Goal: Task Accomplishment & Management: Manage account settings

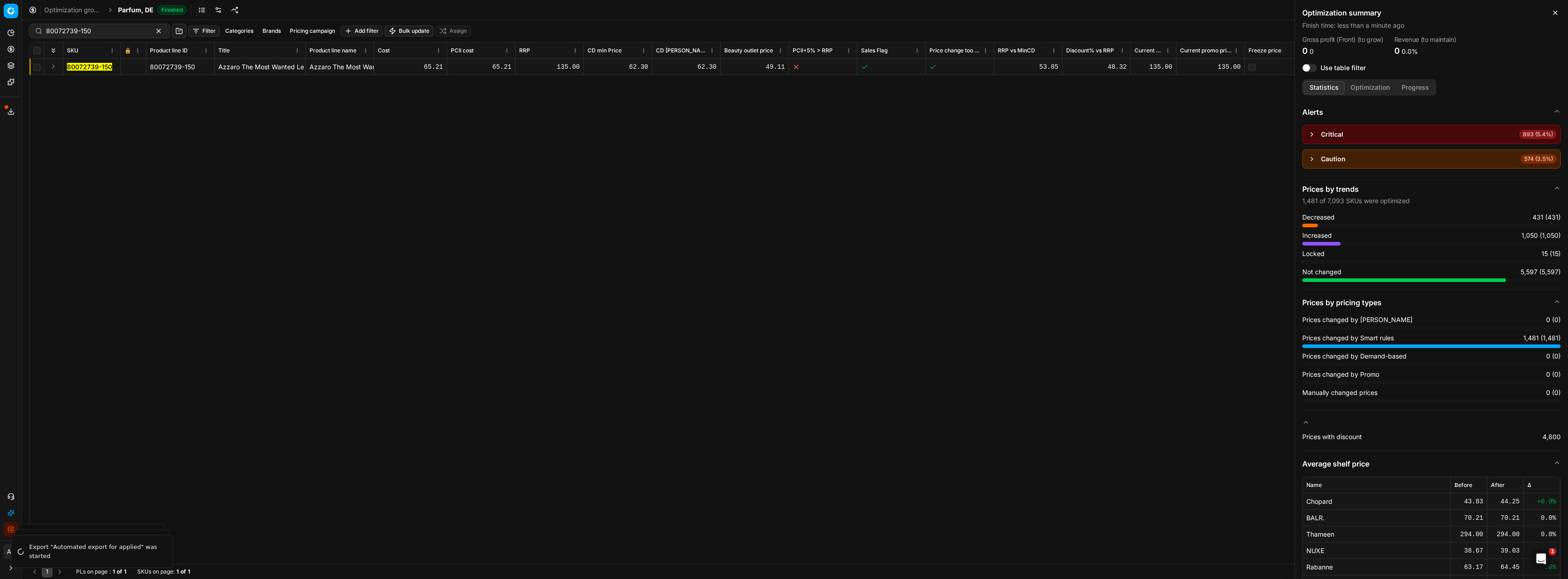
click at [12, 532] on icon "button" at bounding box center [11, 529] width 7 height 7
click at [242, 299] on div "80072739-150 80072739-150 Azzaro The Most Wanted Le Parfum Parfum 150 [PERSON_N…" at bounding box center [795, 311] width 1531 height 505
click at [7, 530] on button "Integration status" at bounding box center [11, 529] width 15 height 15
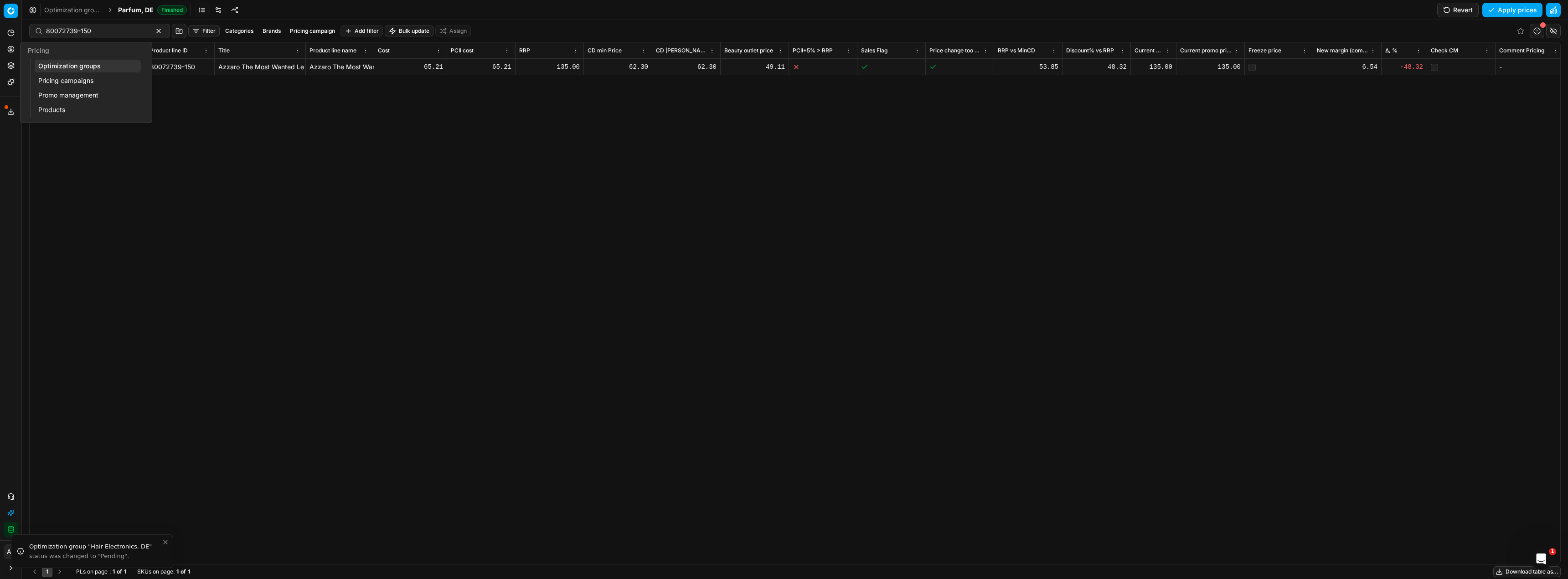
click at [74, 64] on link "Optimization groups" at bounding box center [88, 66] width 106 height 13
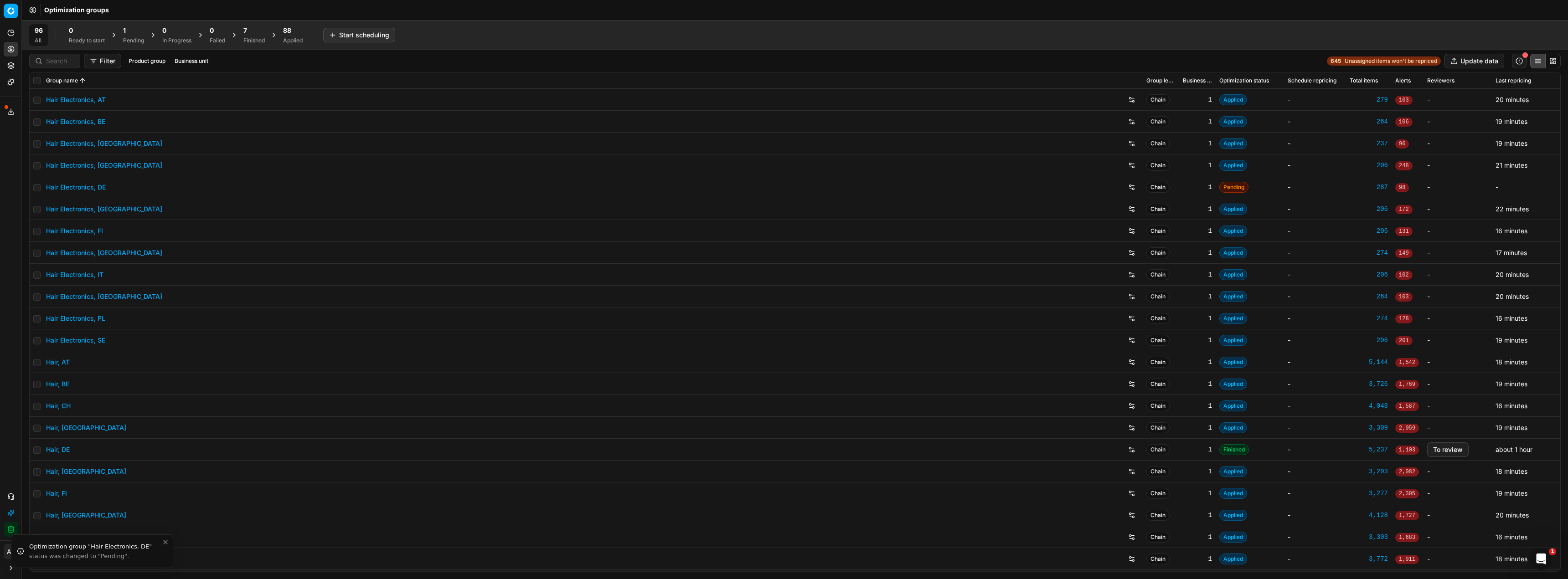
click at [43, 65] on div at bounding box center [55, 61] width 51 height 15
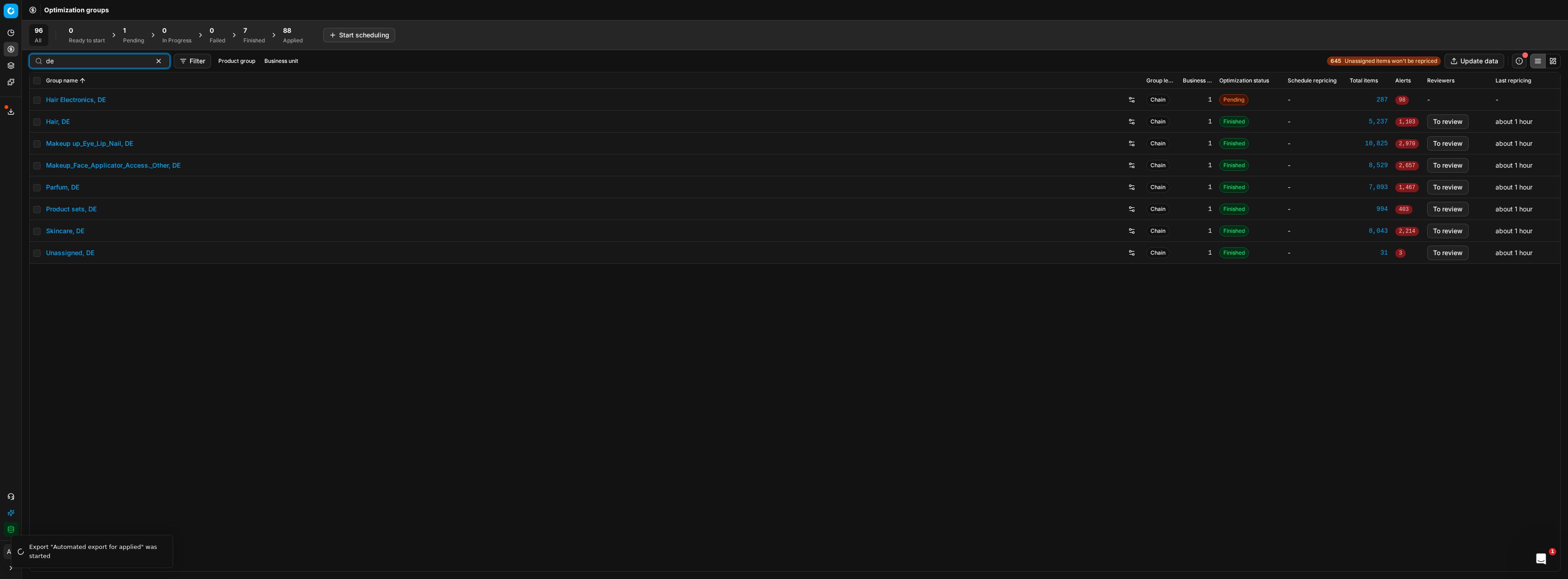
type input "de"
click at [78, 229] on link "Skincare, DE" at bounding box center [65, 231] width 38 height 9
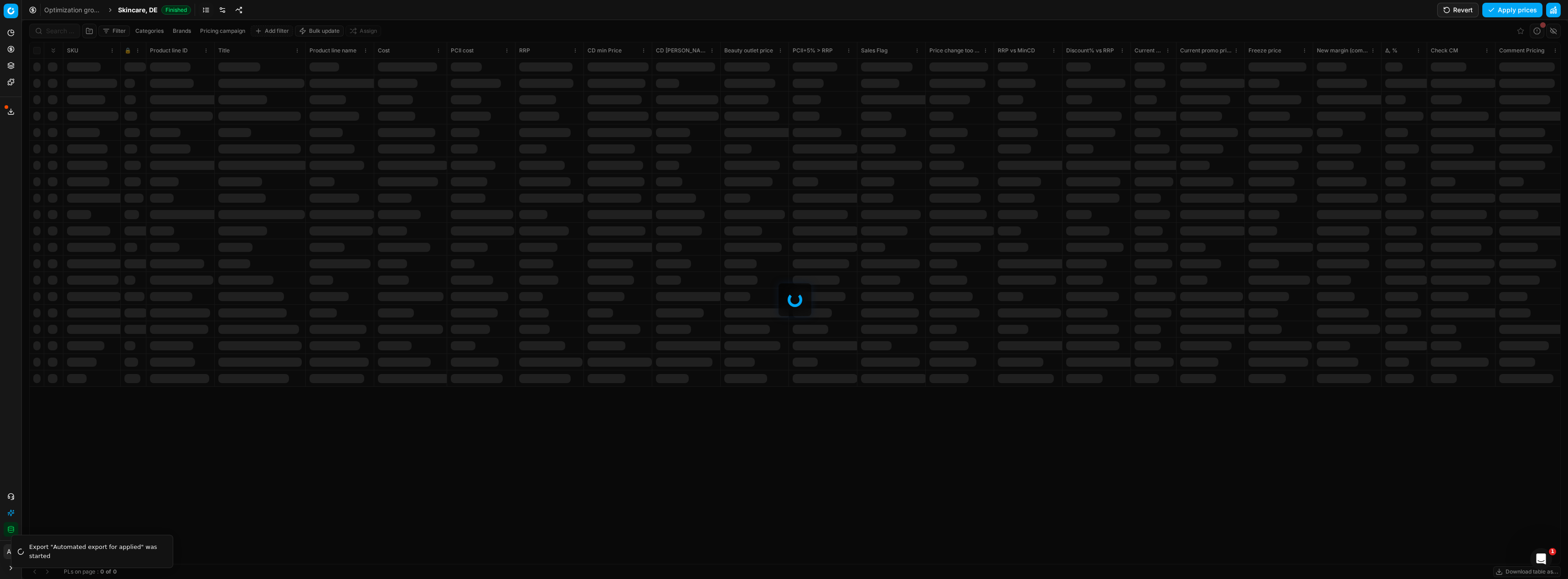
click at [220, 11] on link at bounding box center [222, 10] width 15 height 15
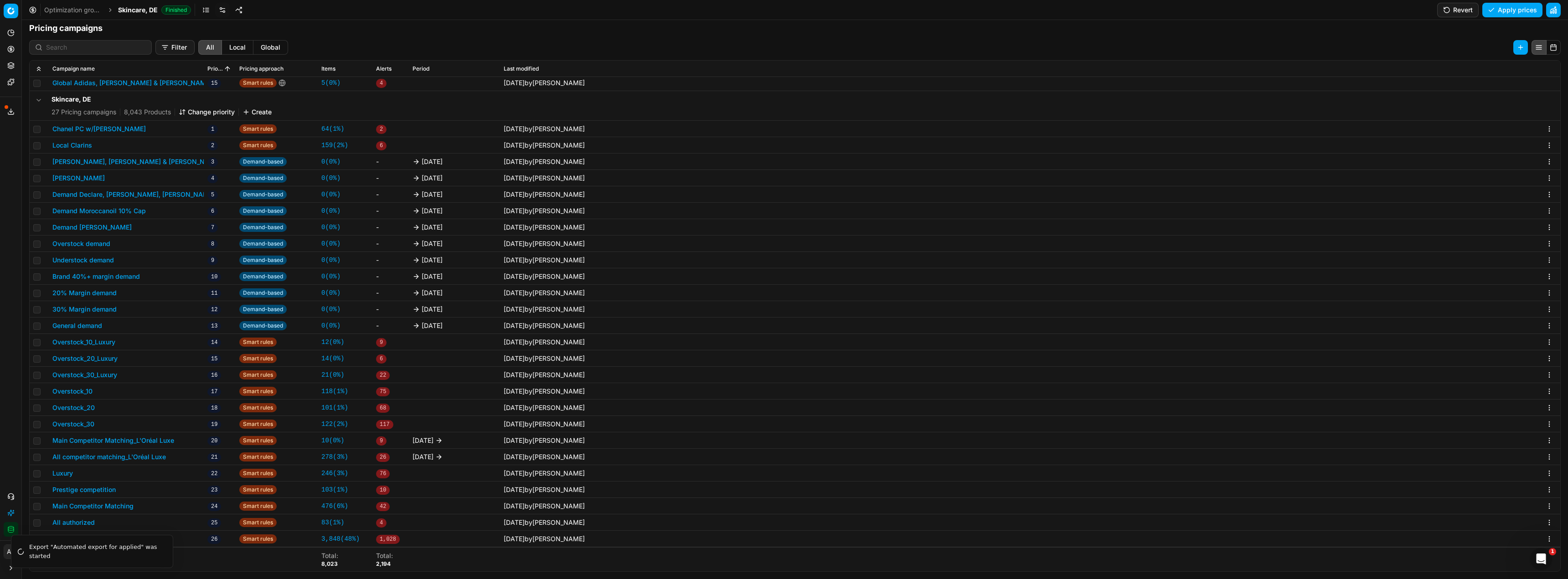
scroll to position [285, 0]
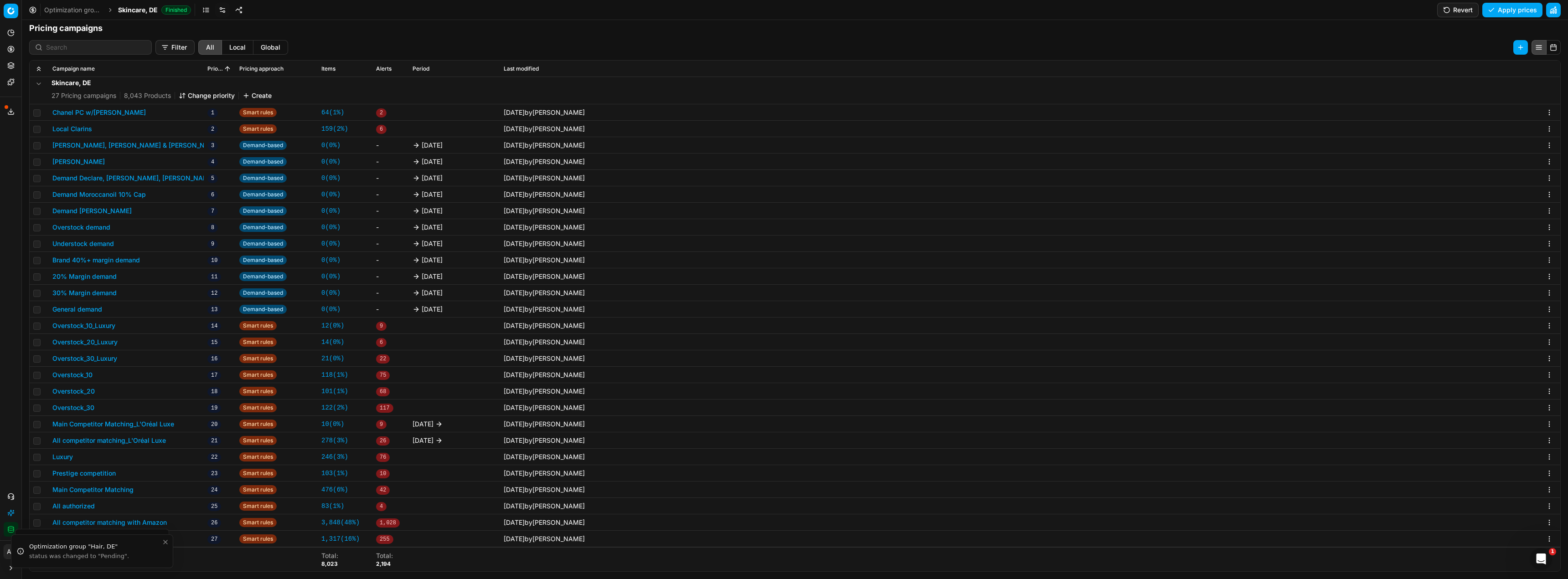
click at [166, 427] on button "Main Competitor Matching_L'Oréal Luxe" at bounding box center [113, 424] width 122 height 9
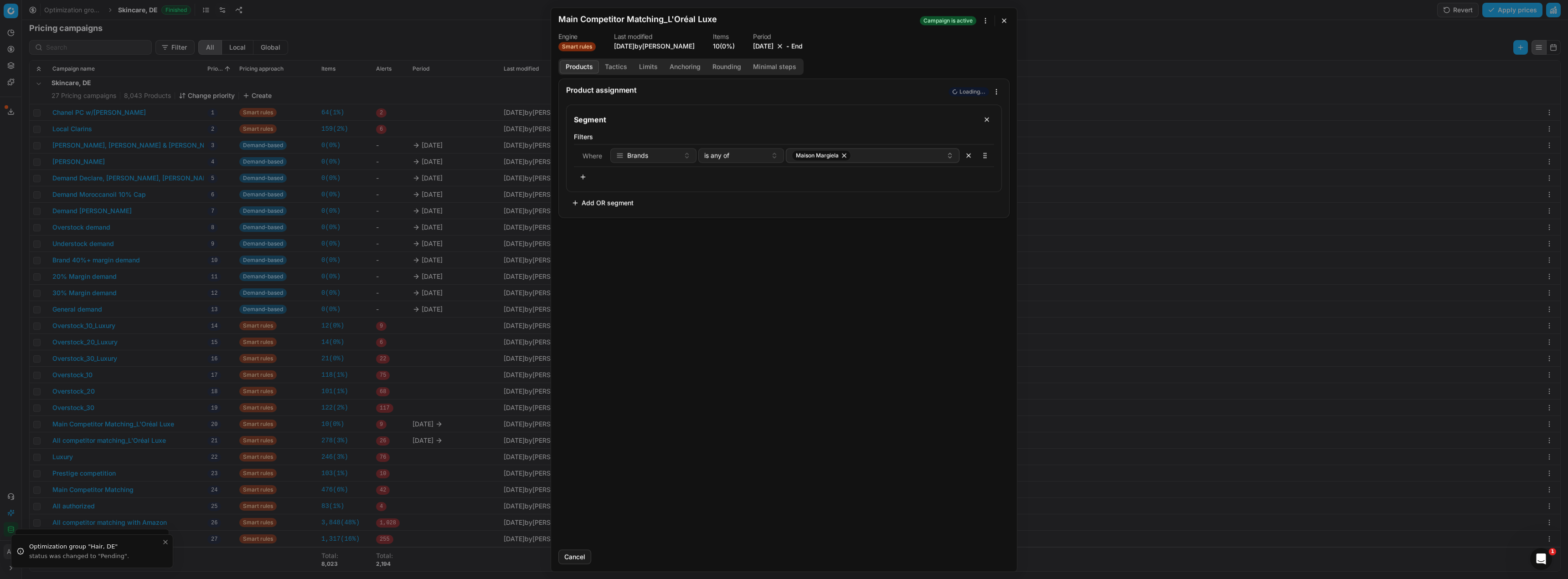
click at [769, 46] on button "[DATE]" at bounding box center [763, 46] width 21 height 9
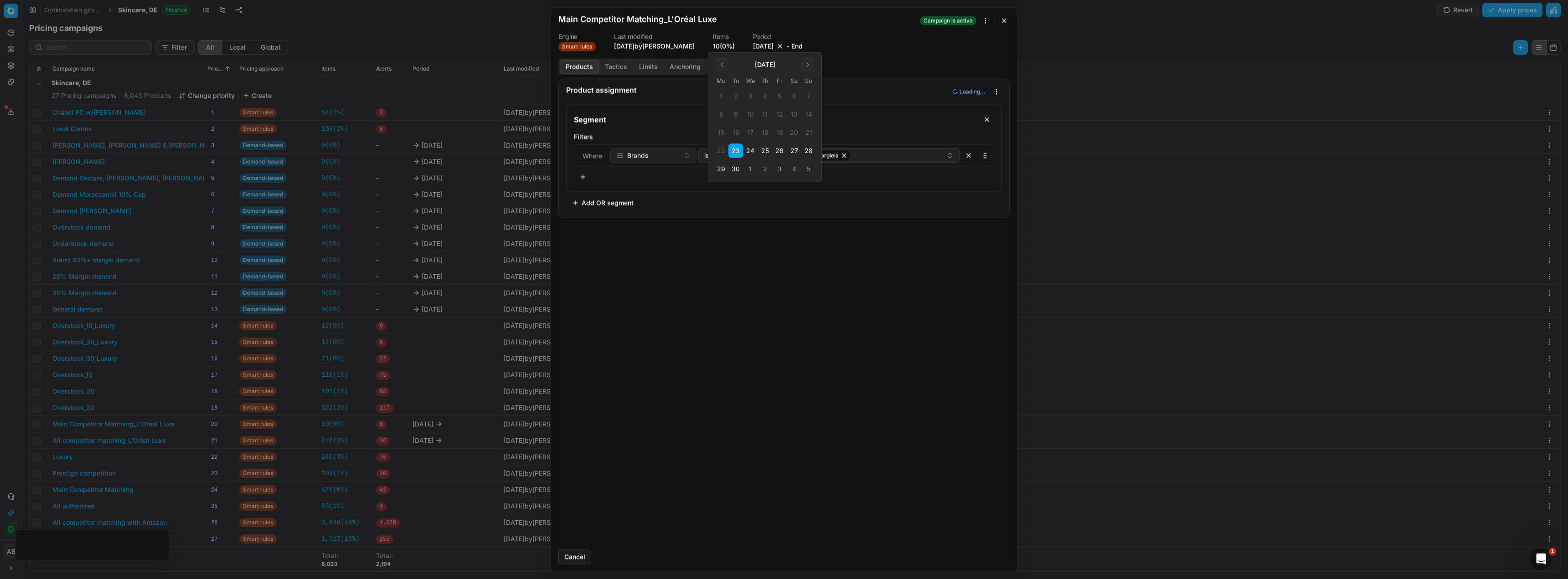
click at [736, 170] on button "30" at bounding box center [736, 169] width 15 height 15
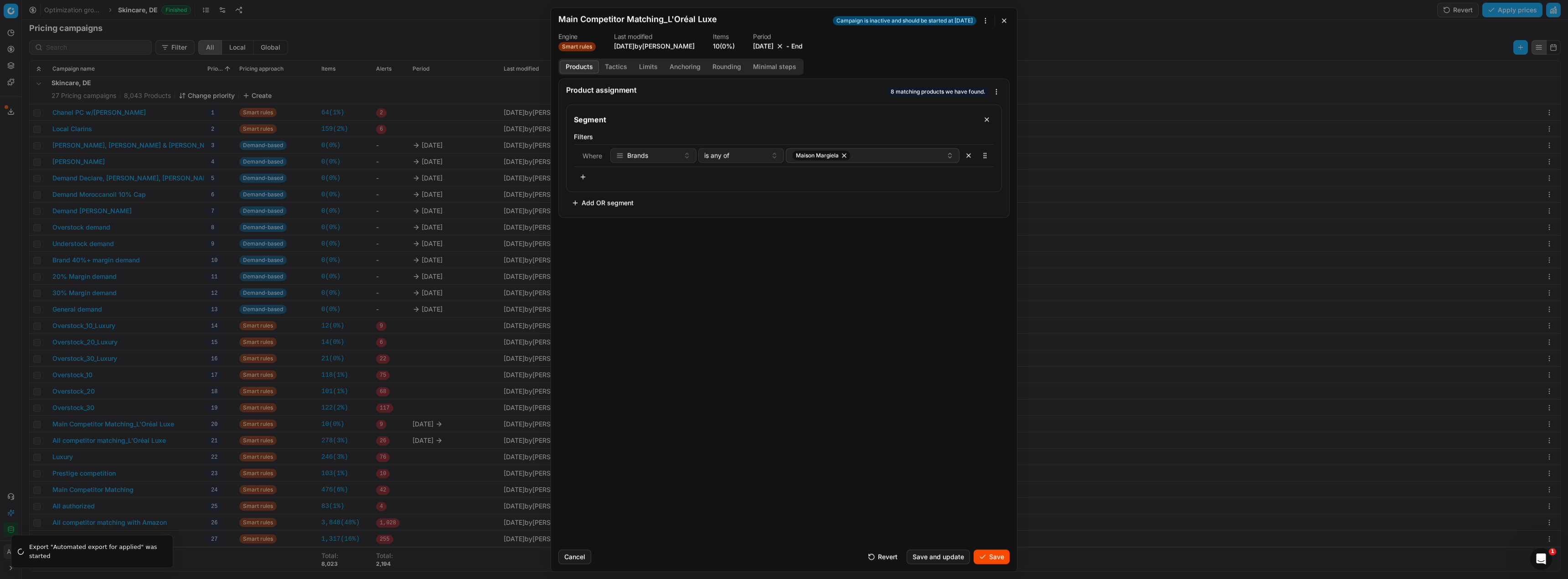
click at [430, 438] on body "Pricing platform Analytics Pricing Product portfolio Templates Export service 5…" at bounding box center [784, 290] width 1568 height 579
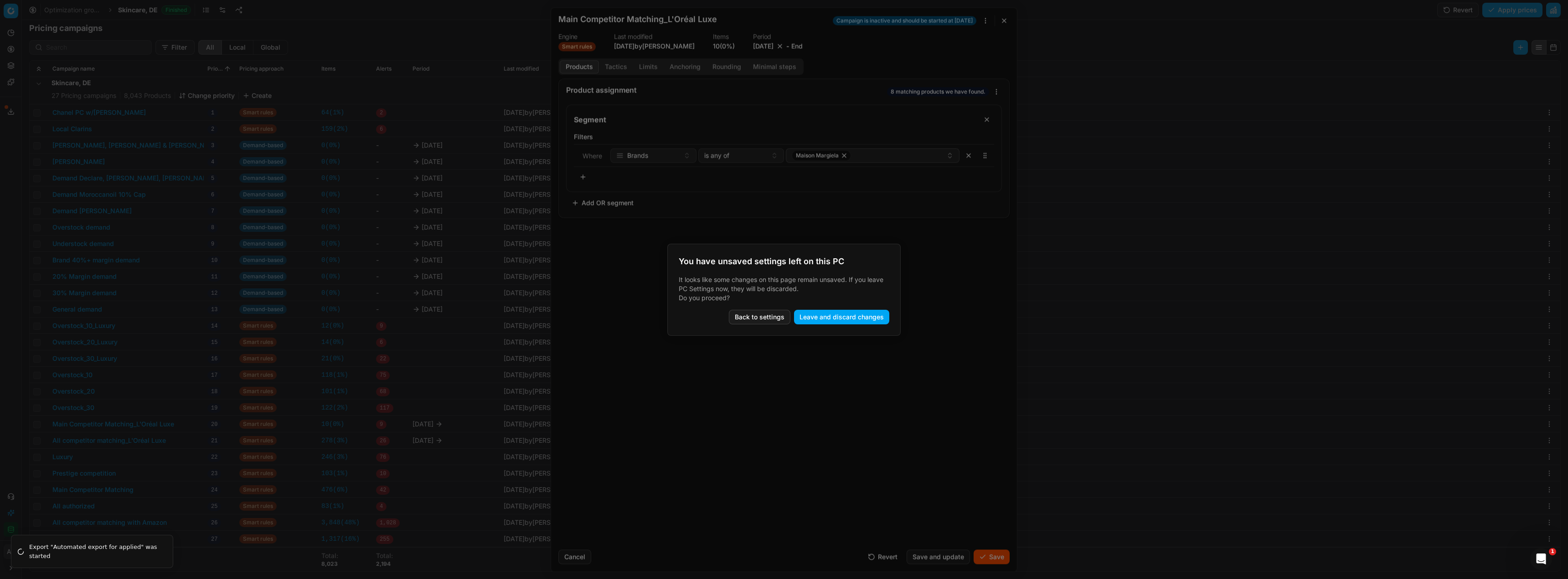
click at [803, 389] on div at bounding box center [784, 290] width 1568 height 579
click at [757, 317] on button "Back to settings" at bounding box center [759, 317] width 61 height 15
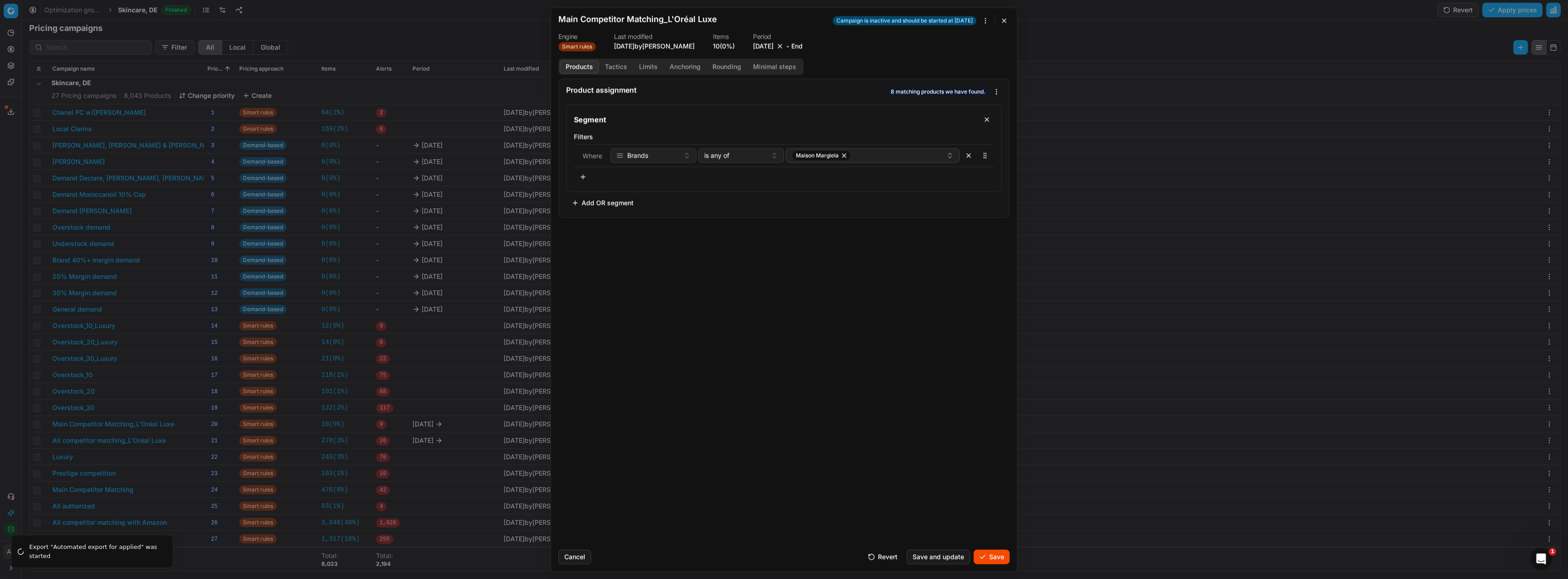
click at [1001, 556] on button "Save" at bounding box center [992, 556] width 36 height 15
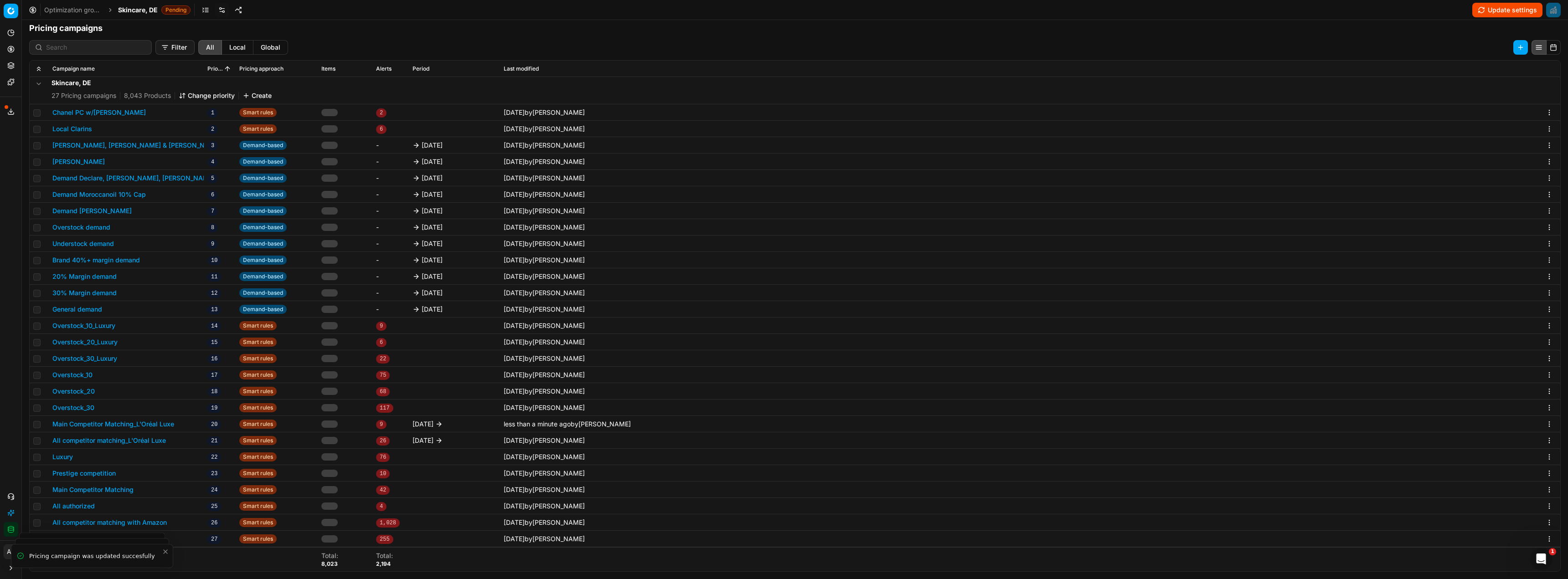
click at [433, 440] on span "[DATE]" at bounding box center [423, 440] width 21 height 9
click at [149, 439] on button "All competitor matching_L'Oréal Luxe" at bounding box center [109, 440] width 113 height 9
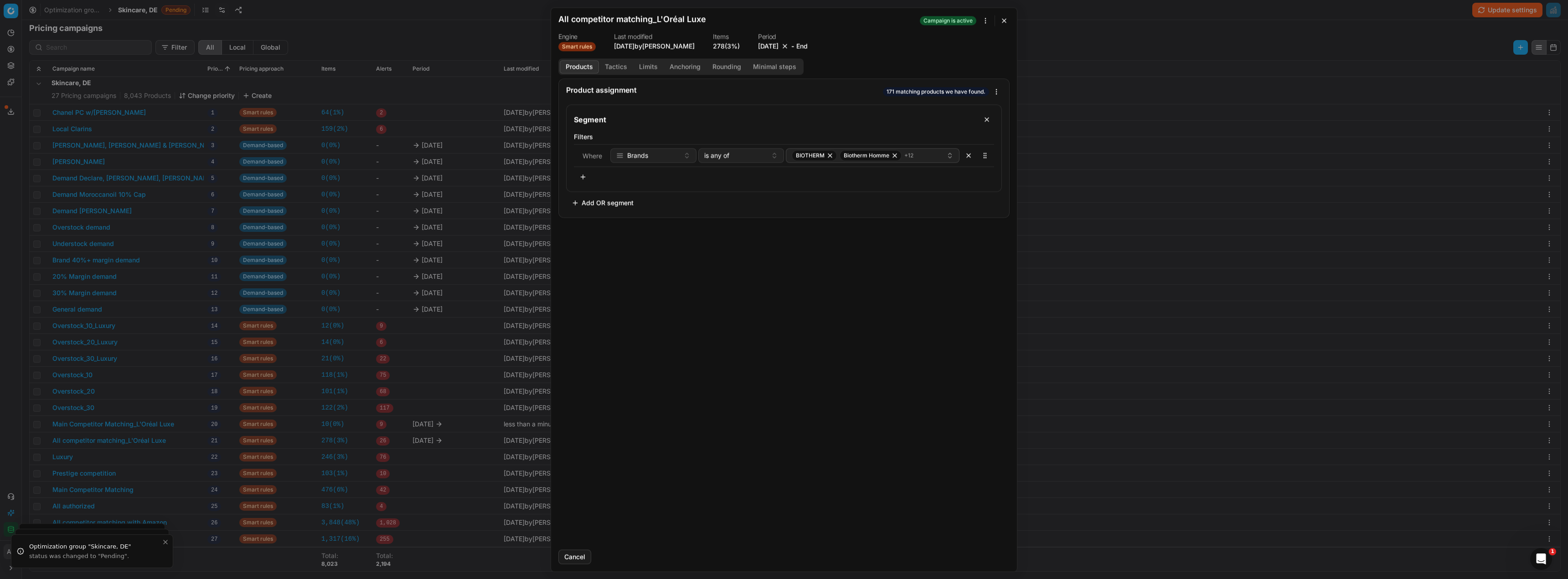
click at [775, 44] on button "[DATE]" at bounding box center [768, 46] width 21 height 9
click at [746, 172] on button "30" at bounding box center [740, 169] width 15 height 15
click at [995, 556] on button "Save" at bounding box center [992, 556] width 36 height 15
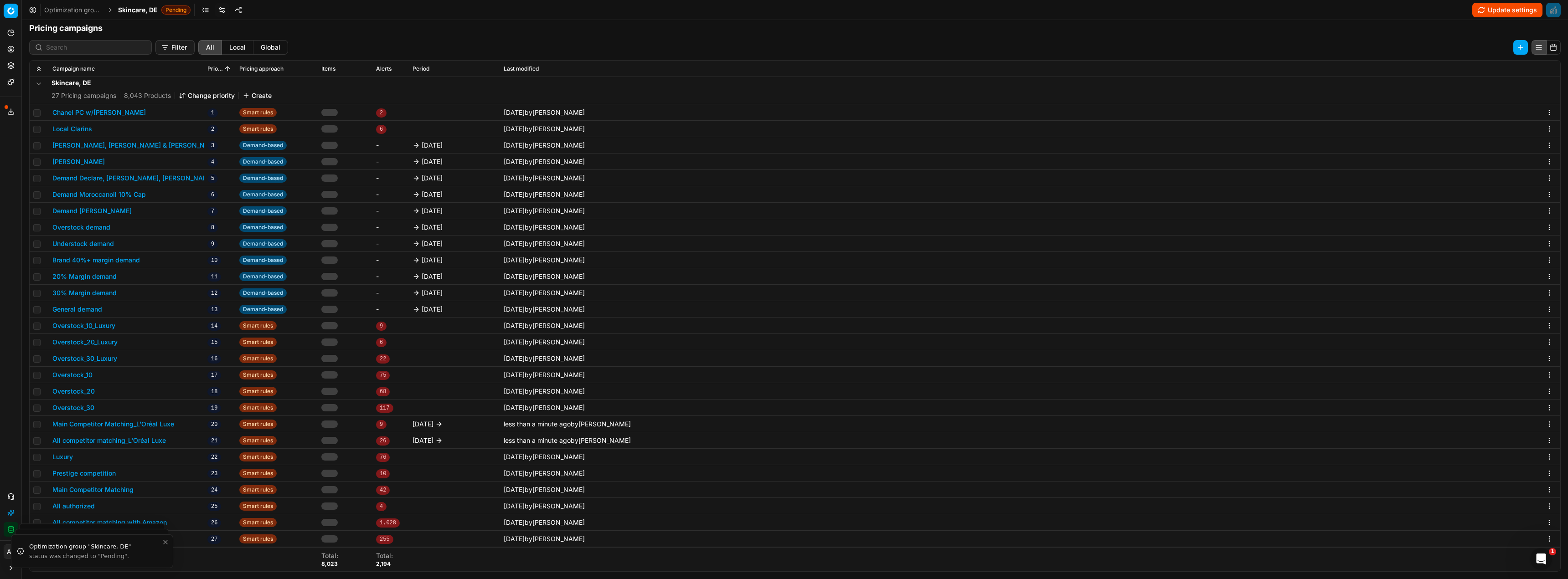
click at [141, 7] on span "Skincare, DE" at bounding box center [138, 10] width 40 height 9
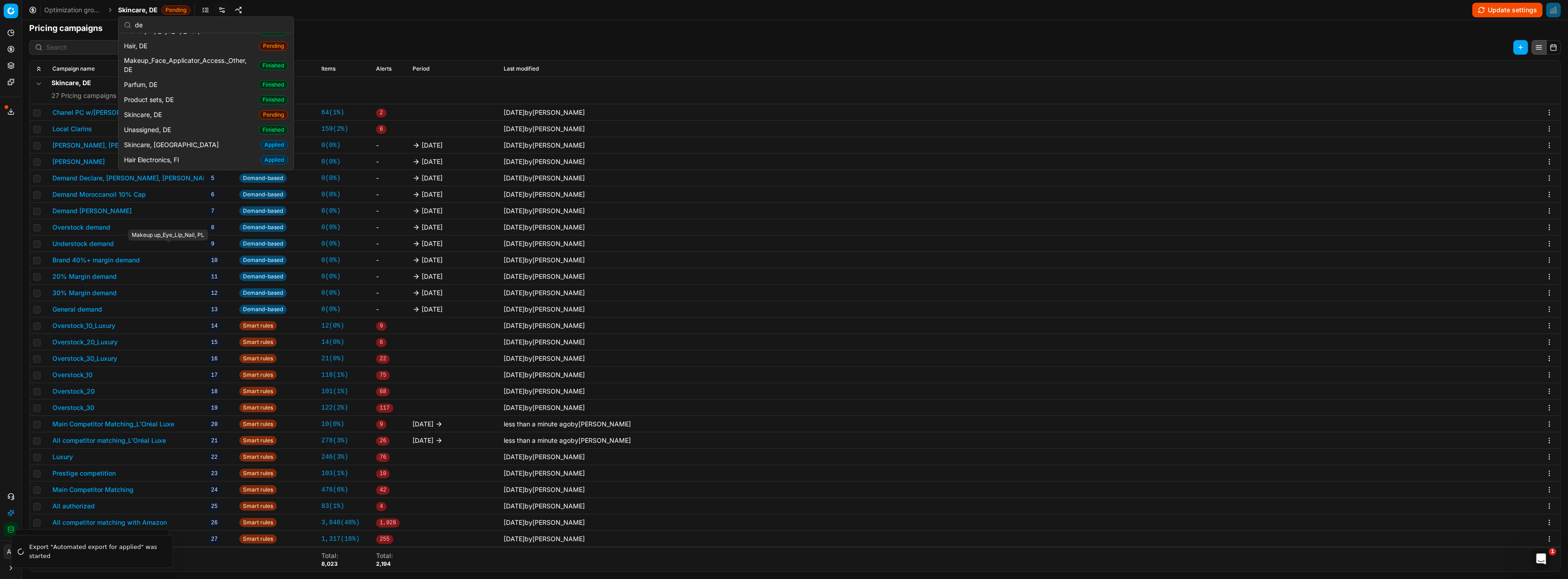
scroll to position [2, 0]
type input "d"
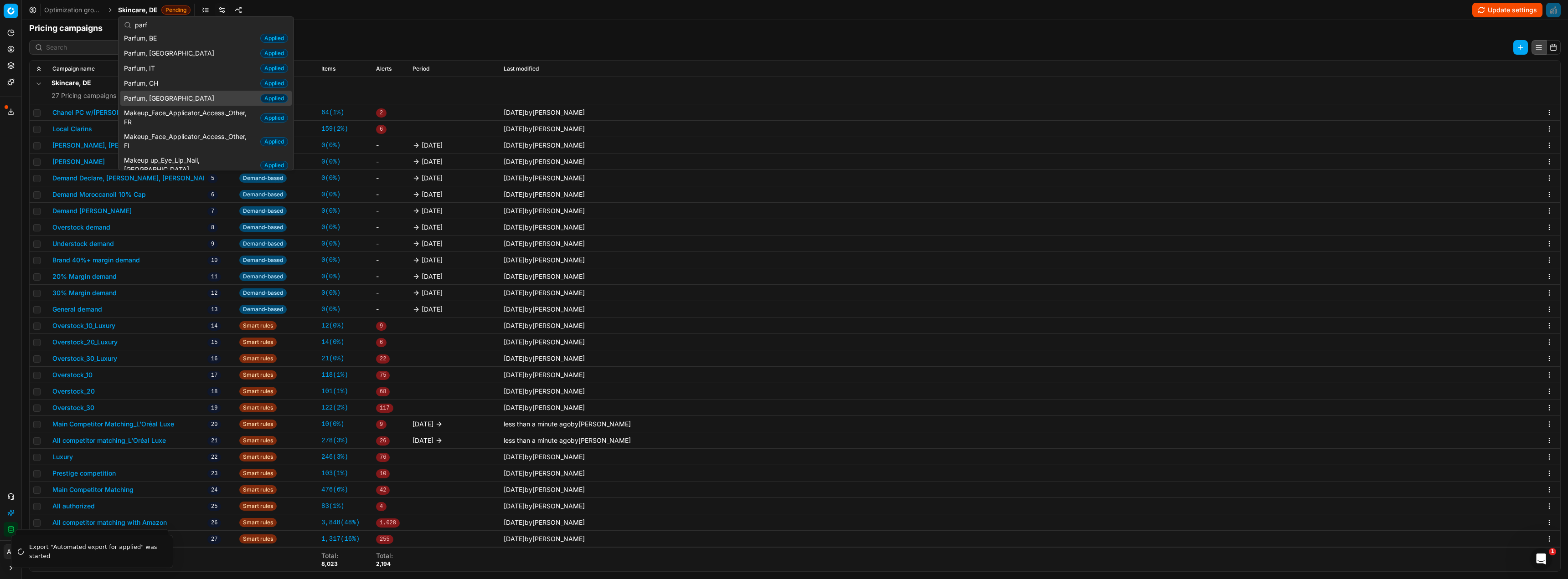
scroll to position [0, 0]
type input "parf"
click at [161, 76] on span "Parfum, DE" at bounding box center [142, 72] width 37 height 9
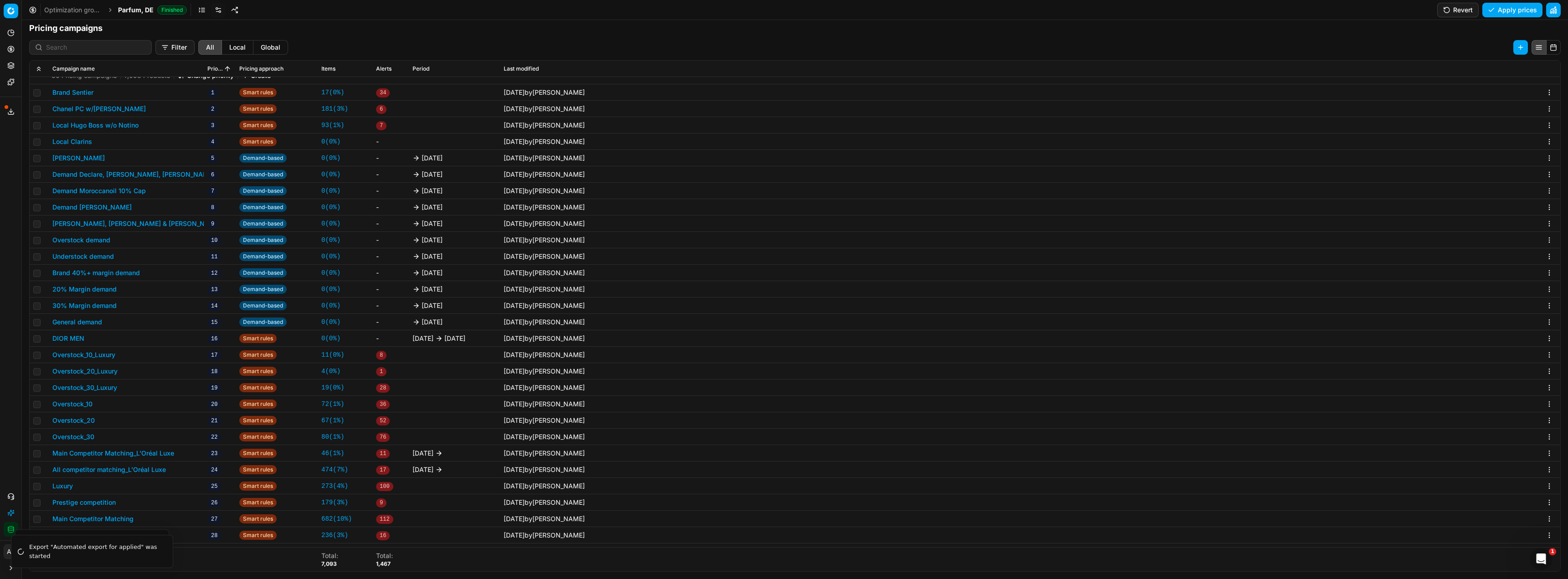
scroll to position [268, 0]
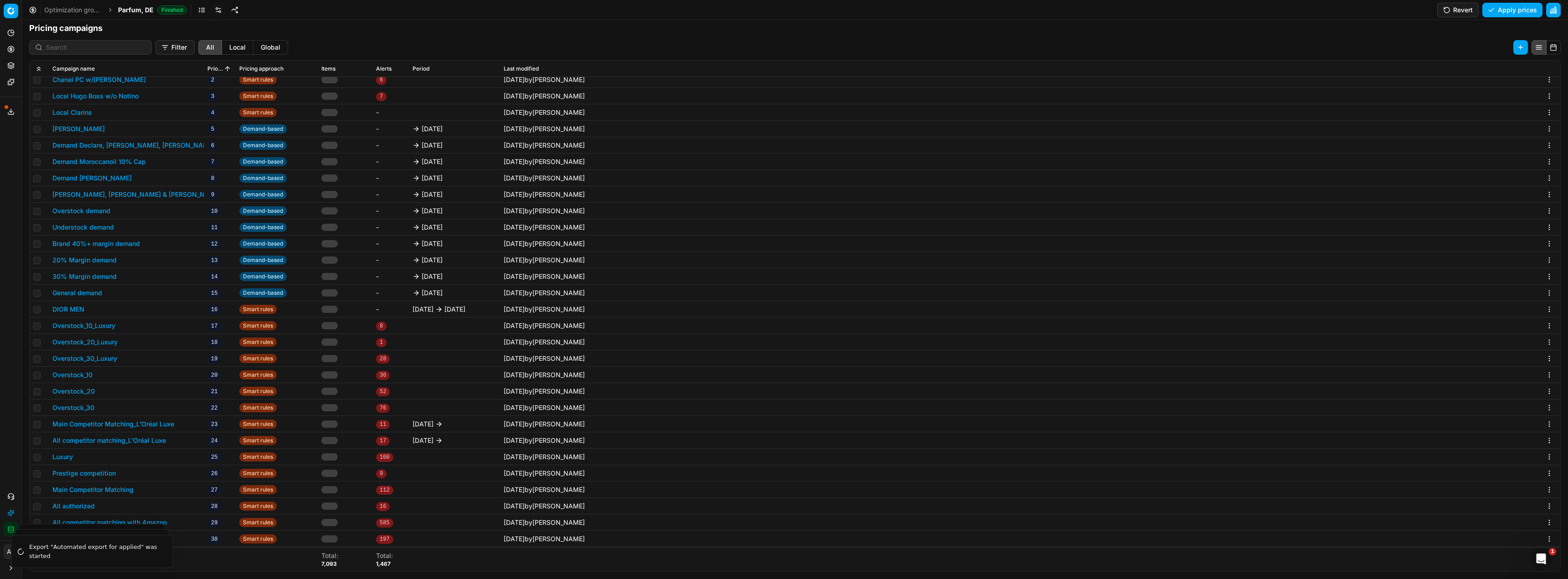
click at [155, 424] on button "Main Competitor Matching_L'Oréal Luxe" at bounding box center [113, 424] width 122 height 9
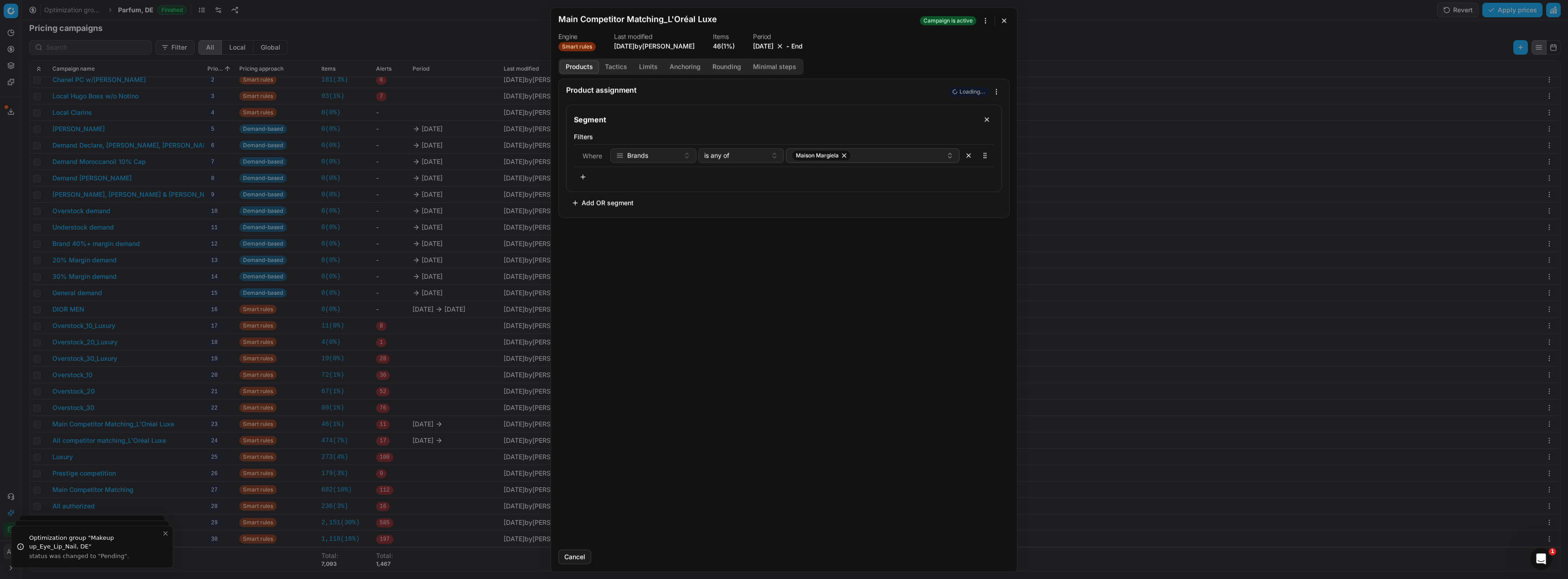
click at [763, 48] on button "[DATE]" at bounding box center [763, 46] width 21 height 9
click at [732, 172] on button "30" at bounding box center [736, 169] width 15 height 15
click at [990, 555] on button "Save" at bounding box center [992, 556] width 36 height 15
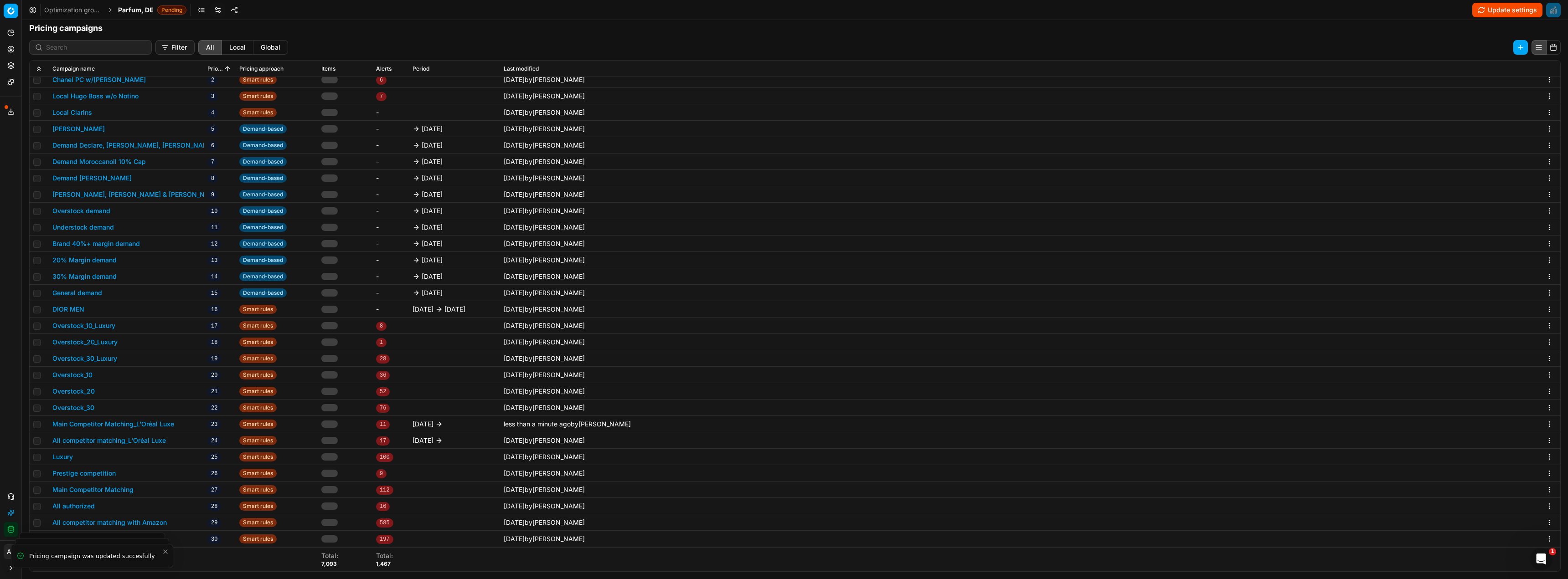
click at [144, 438] on button "All competitor matching_L'Oréal Luxe" at bounding box center [109, 440] width 113 height 9
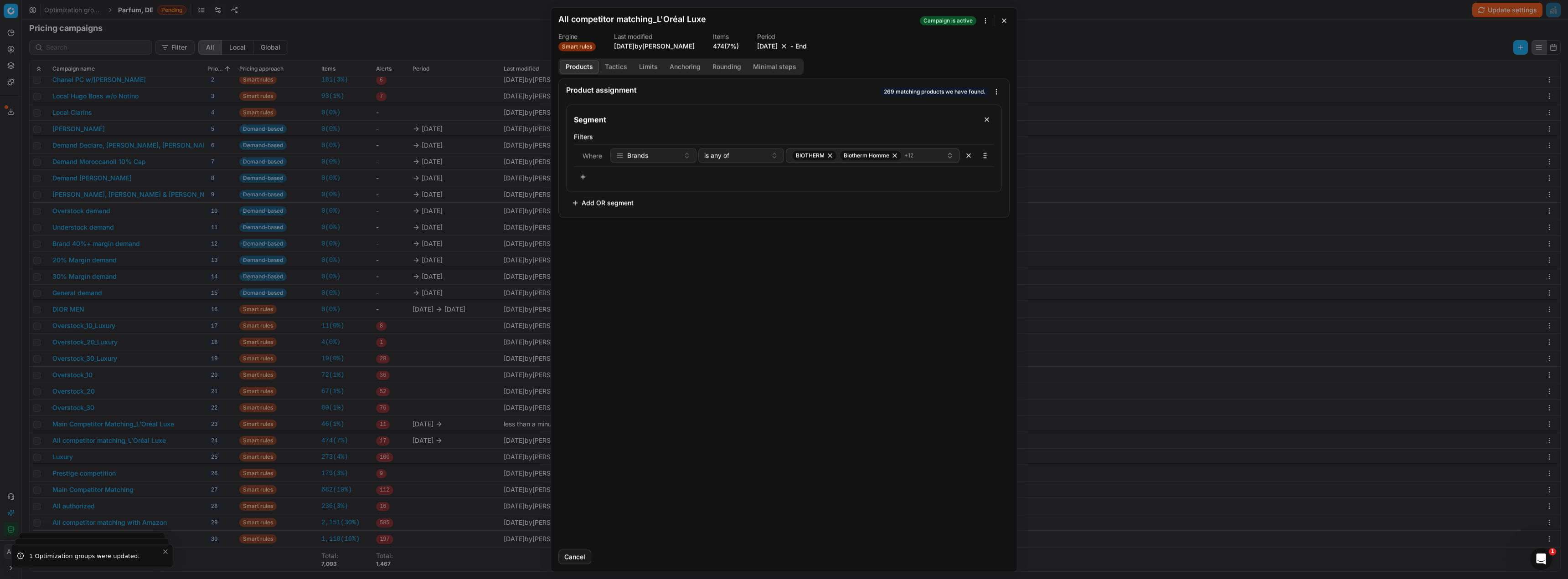
click at [765, 48] on button "[DATE]" at bounding box center [768, 46] width 21 height 9
click at [741, 175] on button "30" at bounding box center [740, 169] width 15 height 15
click at [997, 556] on button "Save" at bounding box center [992, 556] width 36 height 15
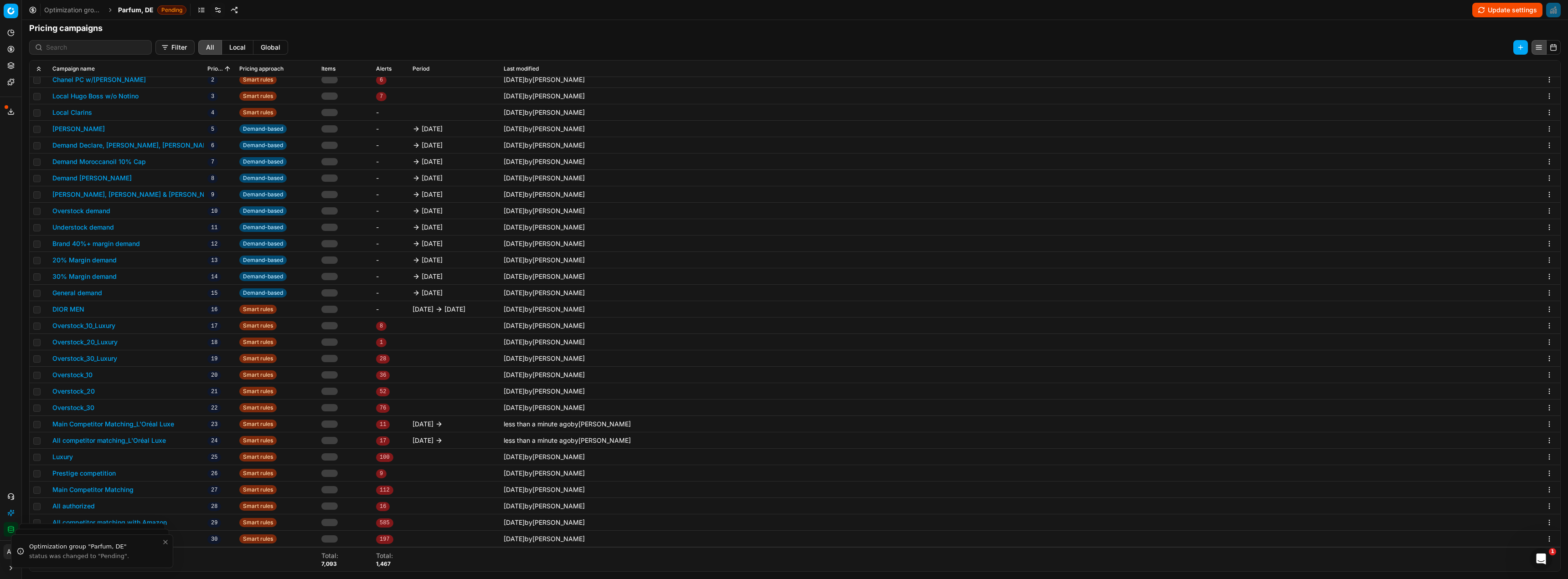
click at [131, 10] on span "Parfum, DE" at bounding box center [136, 10] width 35 height 9
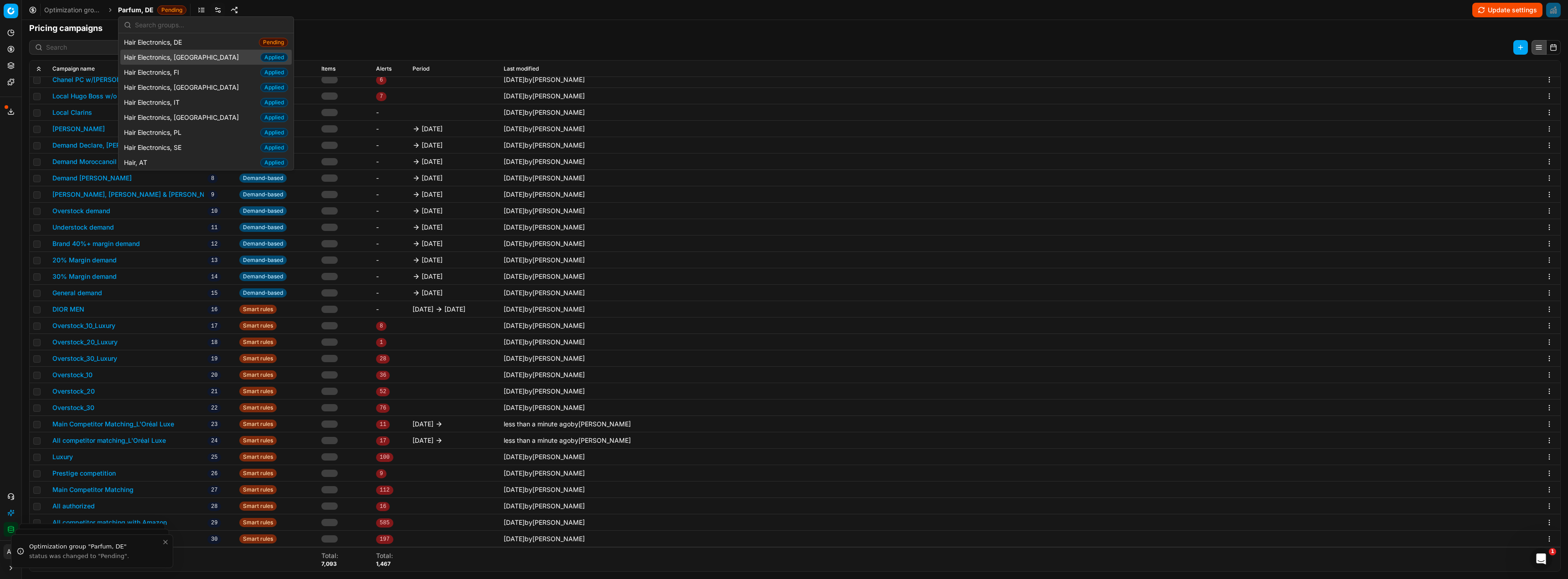
scroll to position [61, 0]
click at [164, 26] on input "text" at bounding box center [212, 25] width 153 height 18
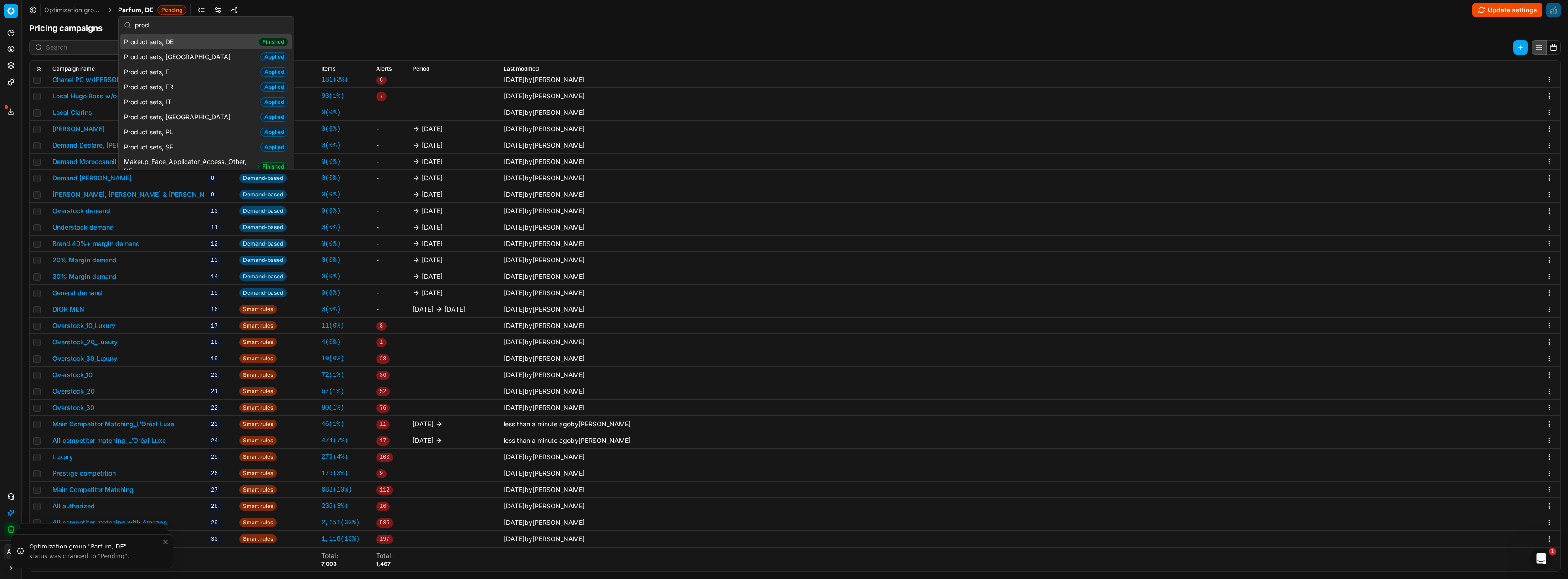
type input "prod"
click at [155, 44] on span "Product sets, DE" at bounding box center [151, 41] width 54 height 9
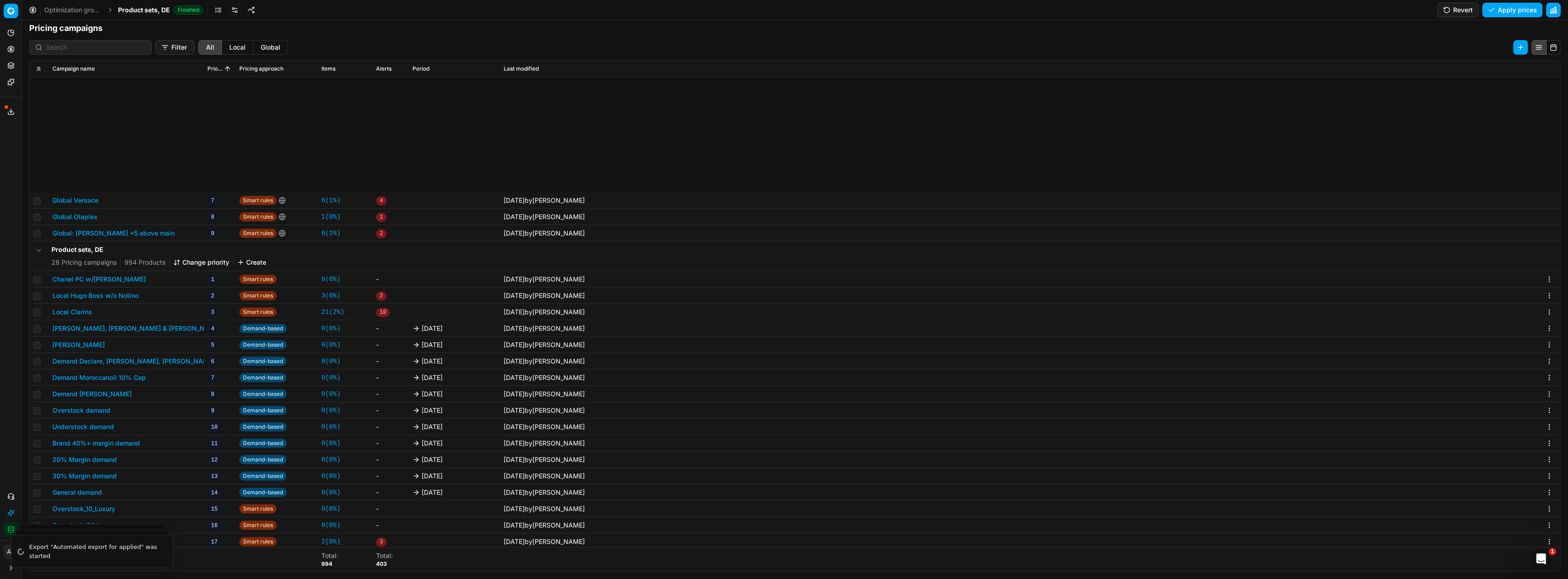
scroll to position [203, 0]
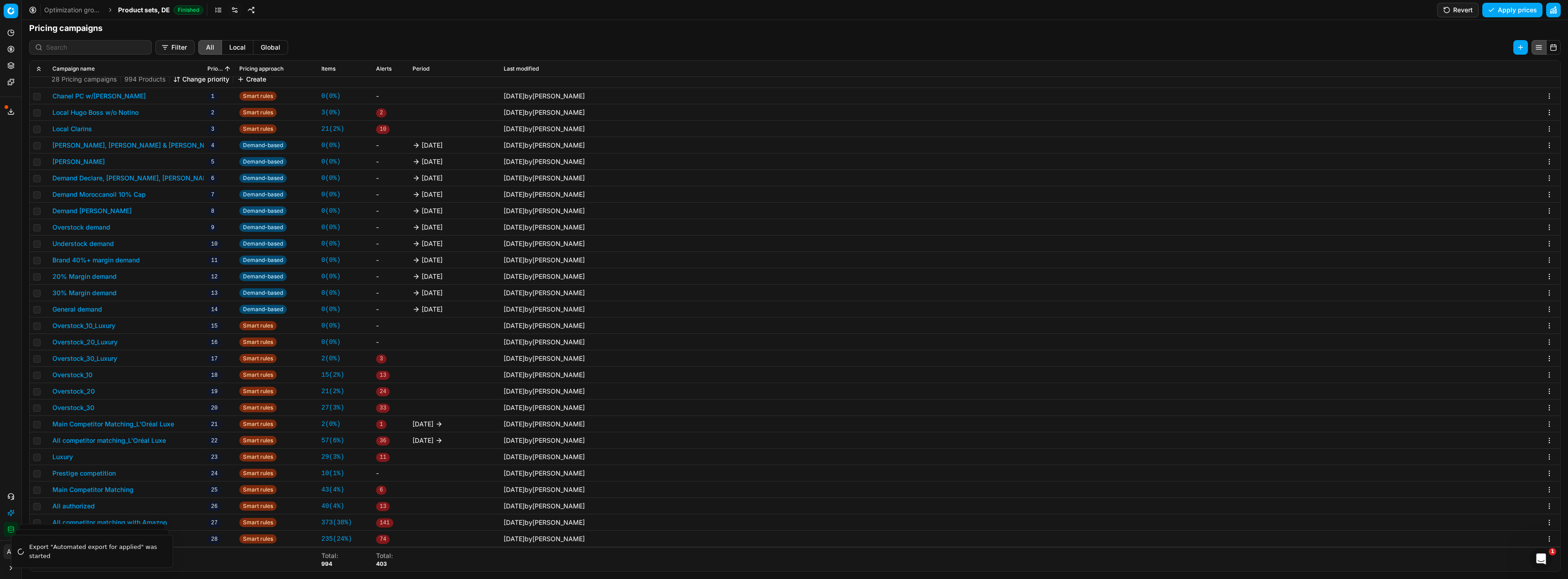
click at [141, 425] on button "Main Competitor Matching_L'Oréal Luxe" at bounding box center [113, 424] width 122 height 9
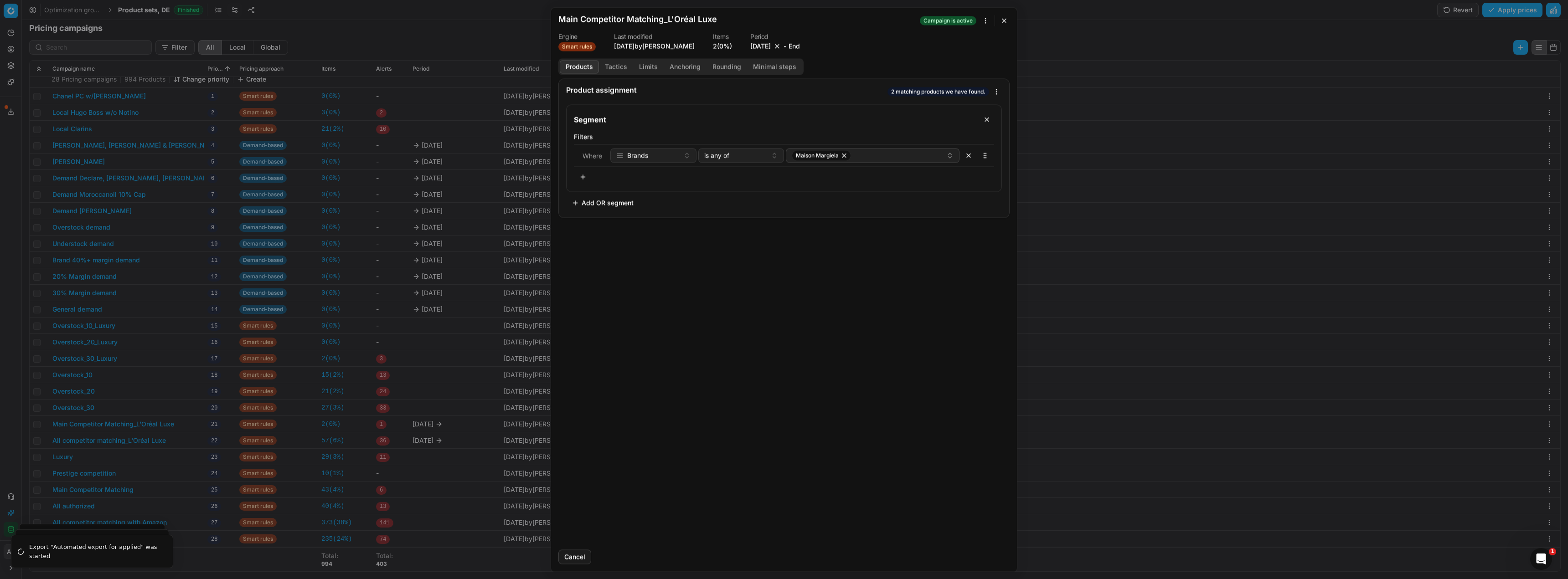
click at [752, 47] on button "[DATE]" at bounding box center [761, 46] width 21 height 9
click at [734, 170] on button "30" at bounding box center [733, 169] width 15 height 15
click at [982, 552] on button "Save" at bounding box center [992, 556] width 36 height 15
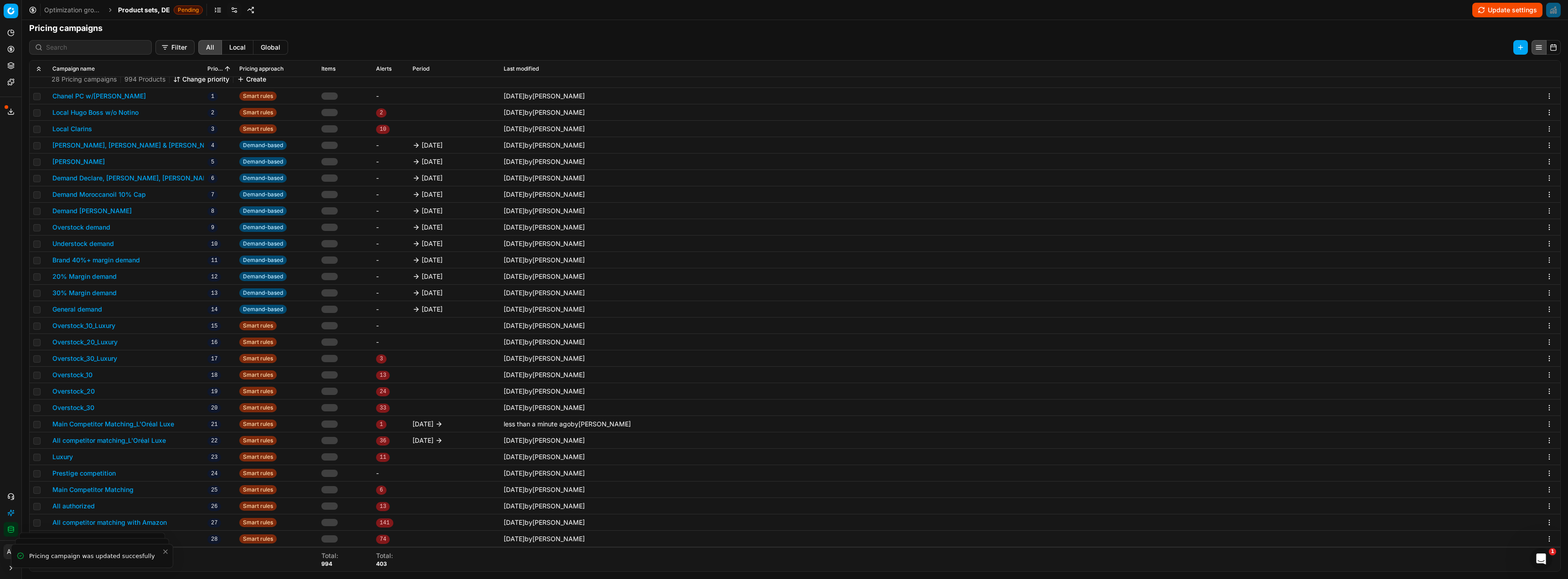
click at [138, 440] on button "All competitor matching_L'Oréal Luxe" at bounding box center [109, 440] width 113 height 9
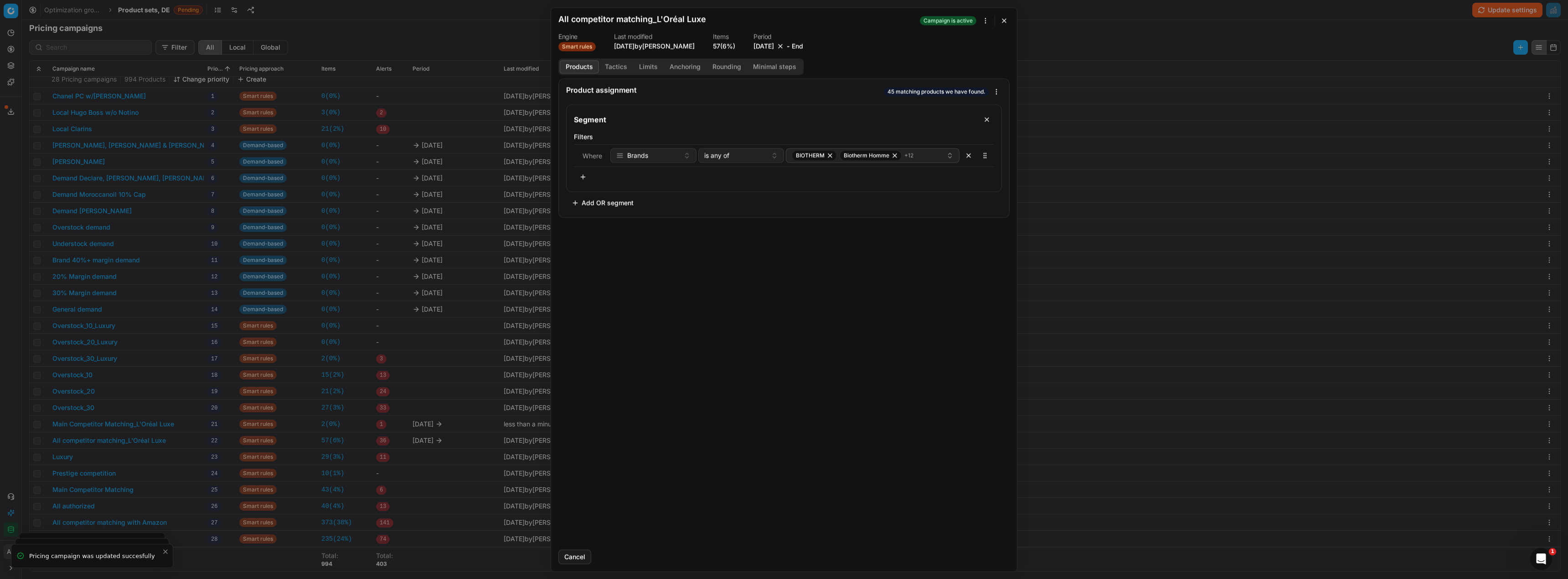
click at [763, 47] on button "[DATE]" at bounding box center [764, 46] width 21 height 9
click at [738, 170] on button "30" at bounding box center [736, 169] width 15 height 15
click at [989, 558] on button "Save" at bounding box center [992, 556] width 36 height 15
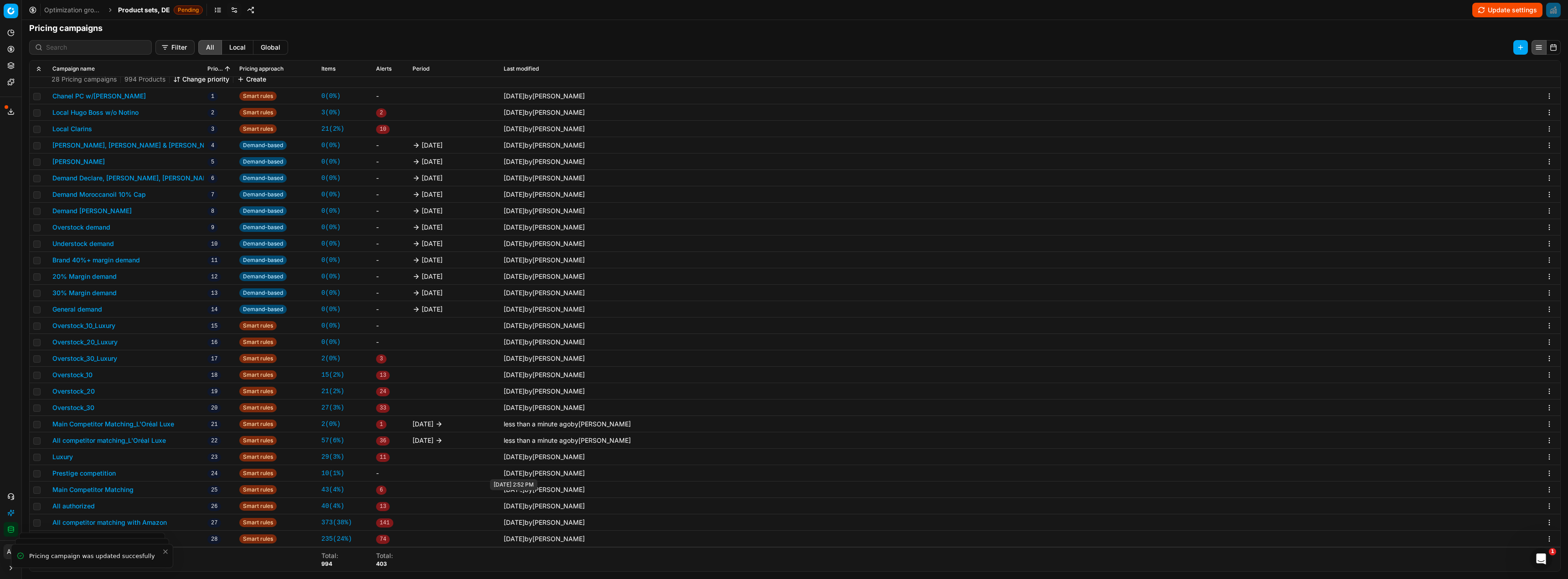
scroll to position [161, 0]
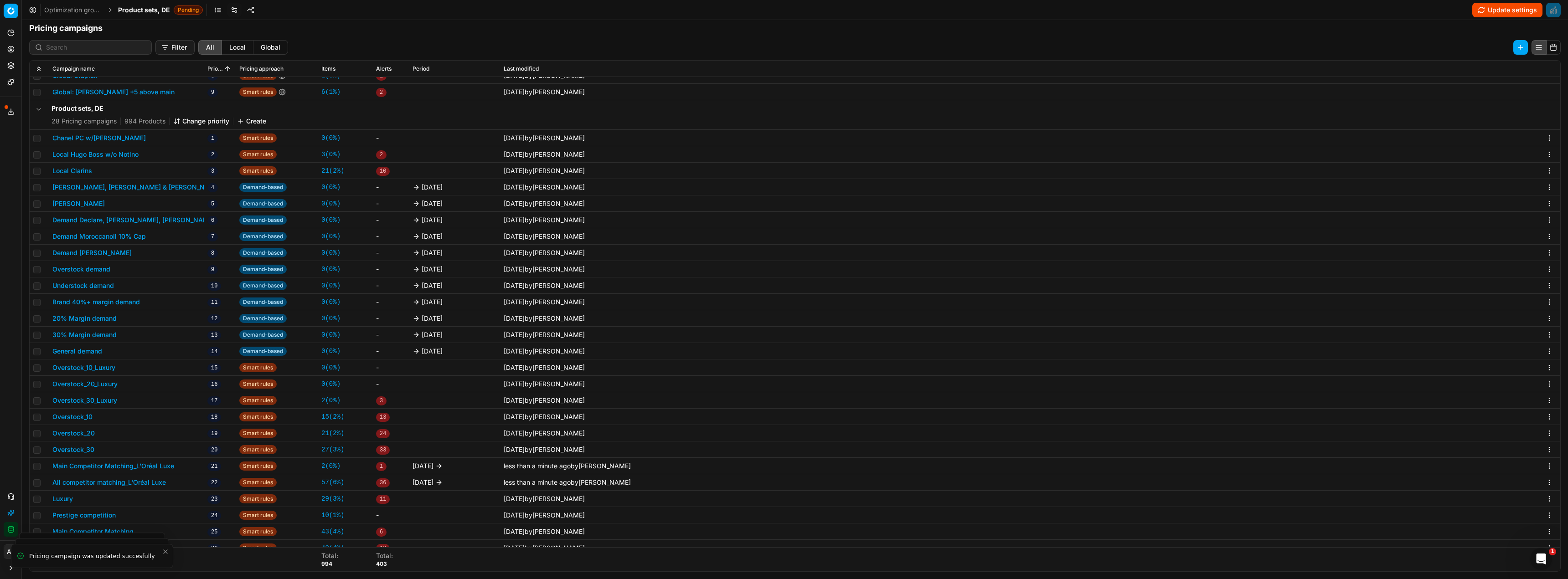
click at [134, 10] on span "Product sets, DE" at bounding box center [144, 10] width 52 height 9
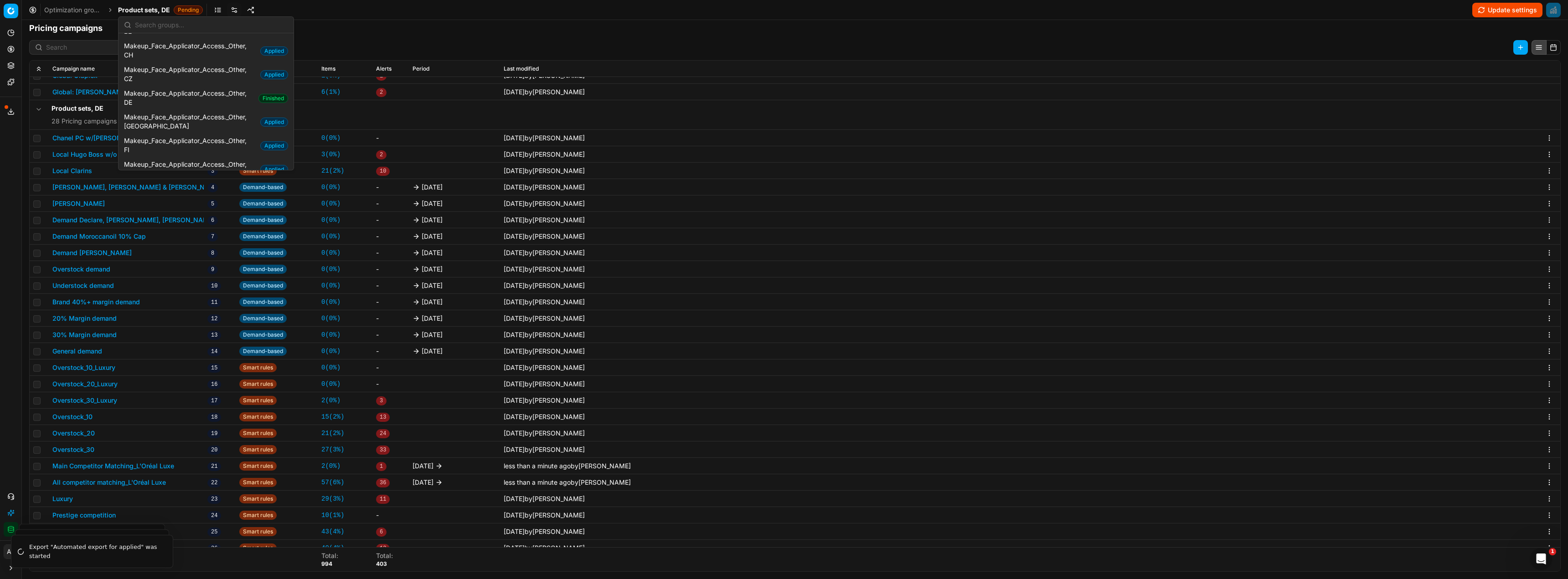
scroll to position [606, 0]
click at [183, 102] on span "Makeup_Face_Applicator_Access._Other, DE" at bounding box center [189, 111] width 131 height 18
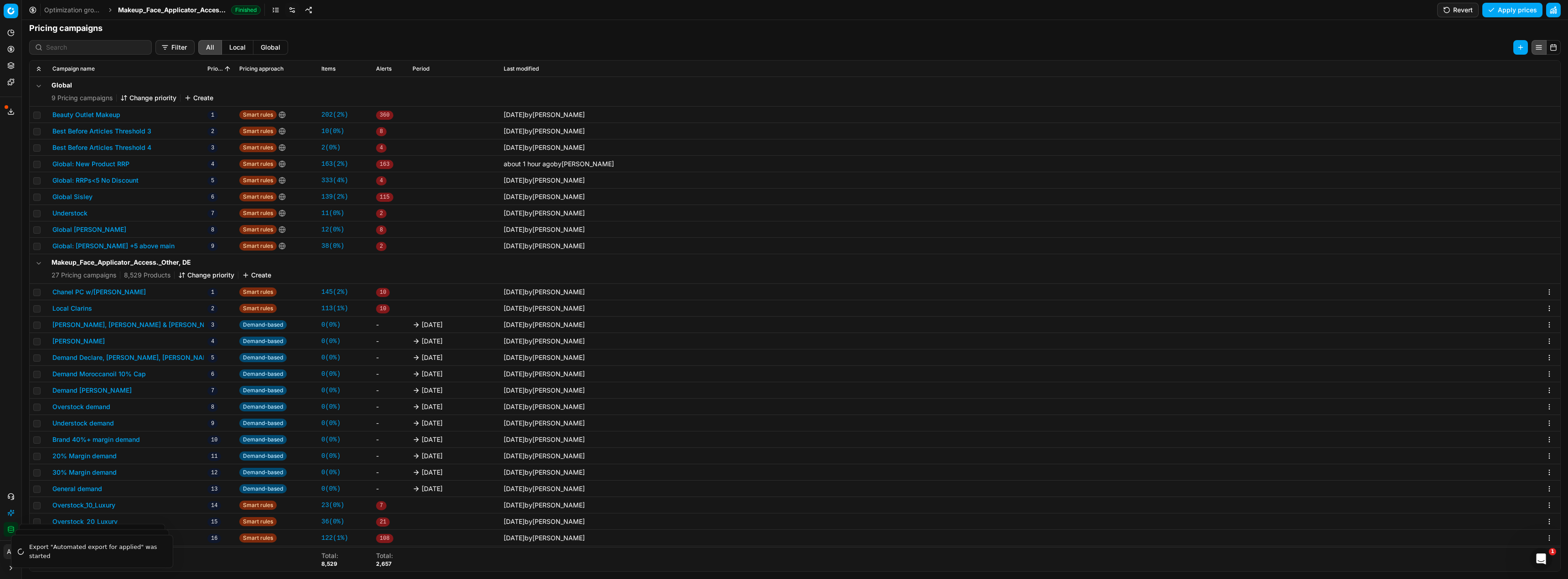
click at [293, 420] on div "Demand-based" at bounding box center [276, 423] width 75 height 9
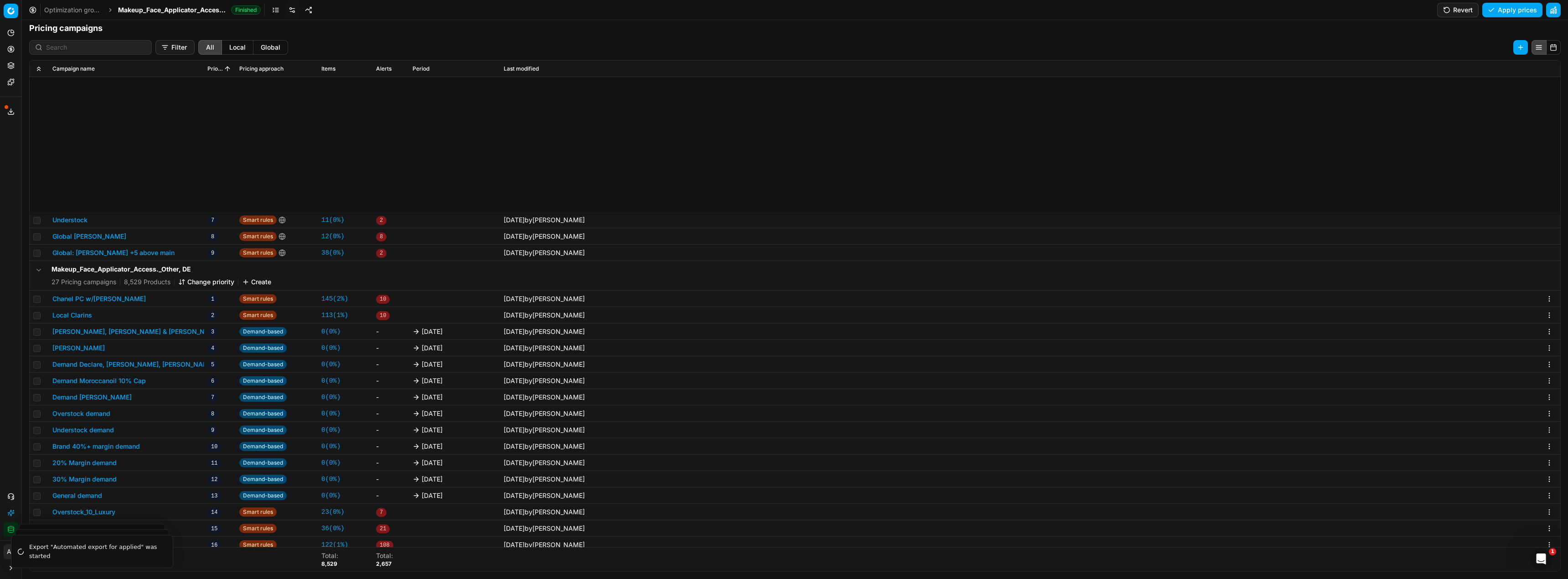
scroll to position [186, 0]
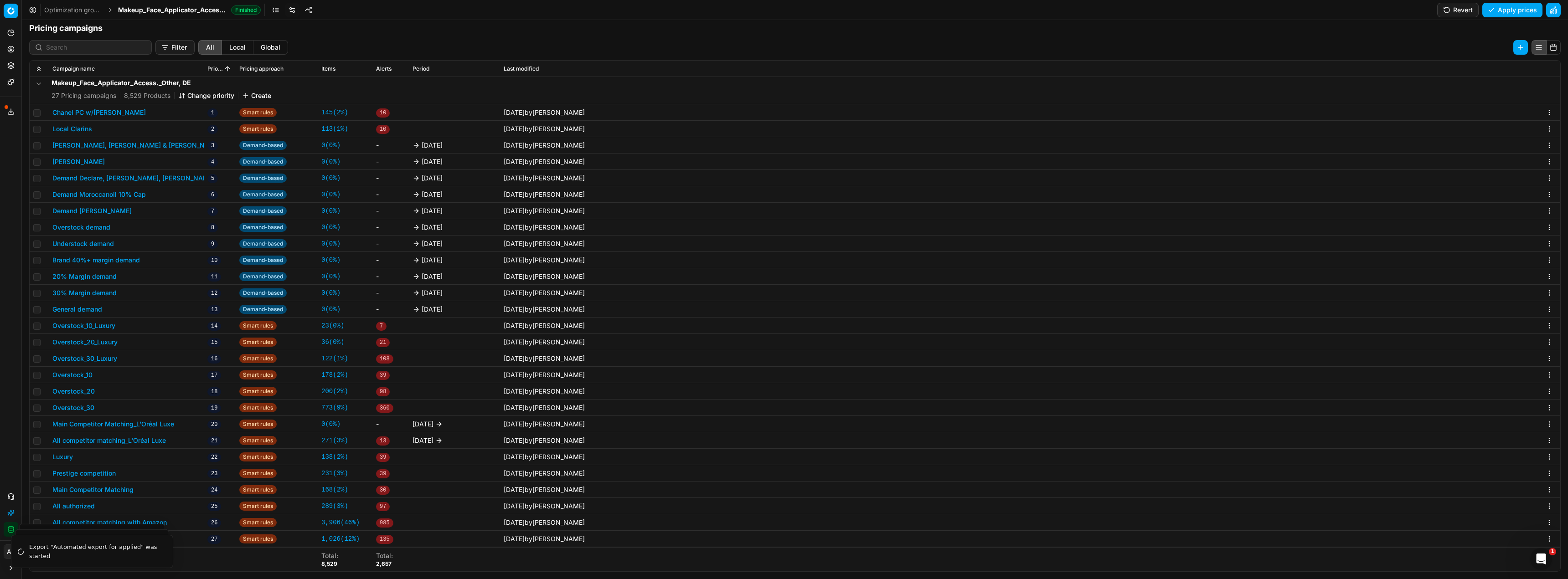
click at [155, 420] on button "Main Competitor Matching_L'Oréal Luxe" at bounding box center [113, 424] width 122 height 9
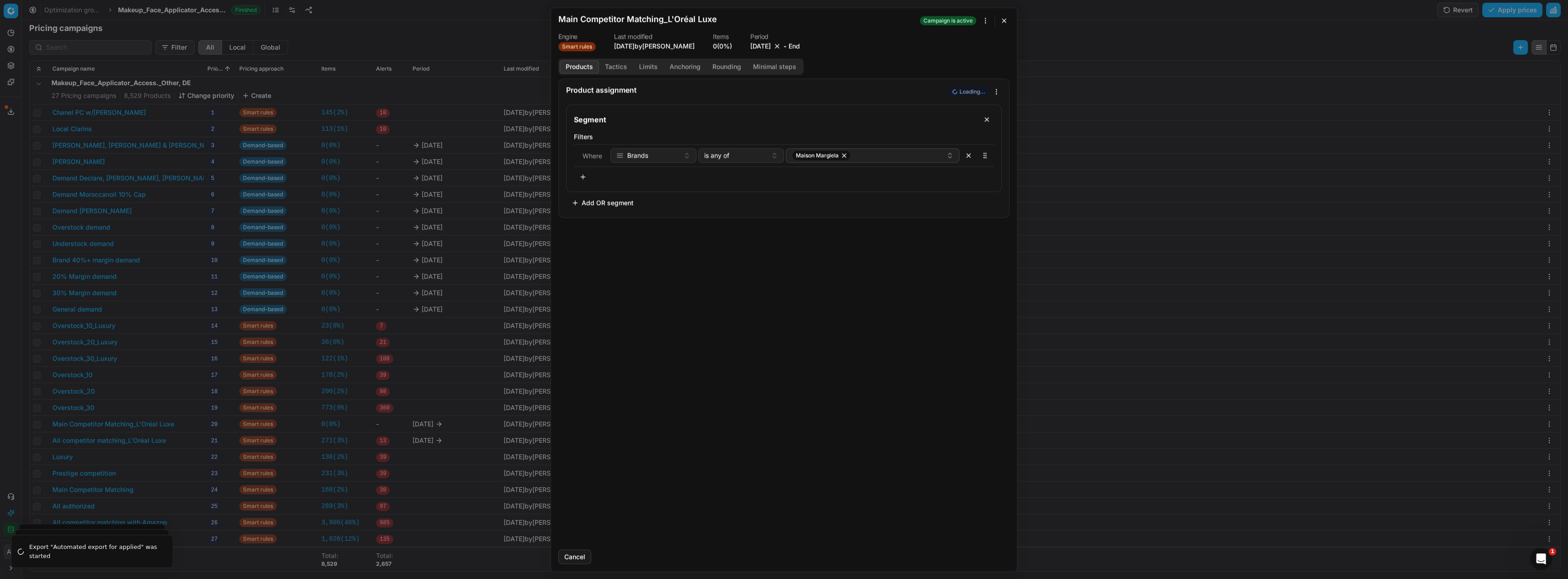
click at [753, 50] on button "[DATE]" at bounding box center [761, 46] width 21 height 9
click at [729, 175] on button "30" at bounding box center [733, 169] width 15 height 15
click at [998, 558] on button "Save" at bounding box center [992, 556] width 36 height 15
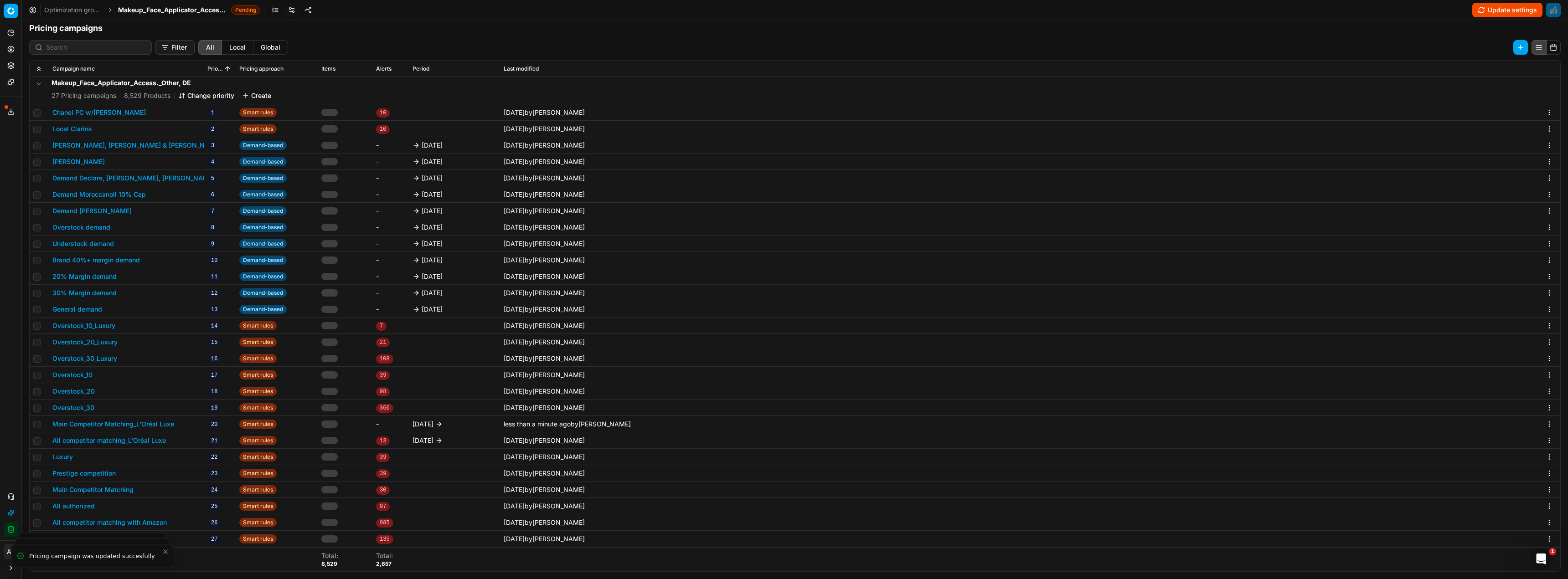
click at [144, 441] on button "All competitor matching_L'Oréal Luxe" at bounding box center [109, 440] width 113 height 9
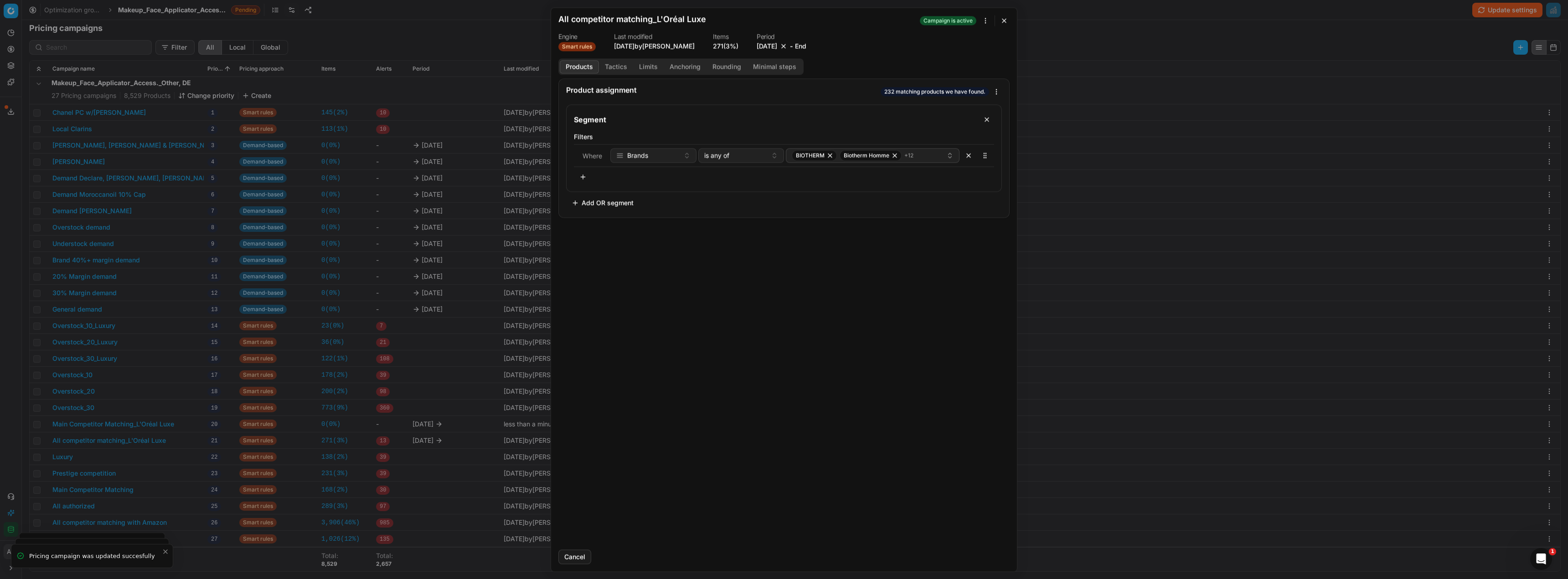
click at [758, 46] on button "[DATE]" at bounding box center [767, 46] width 21 height 9
click at [738, 168] on button "30" at bounding box center [739, 169] width 15 height 15
click at [997, 552] on button "Save" at bounding box center [992, 556] width 36 height 15
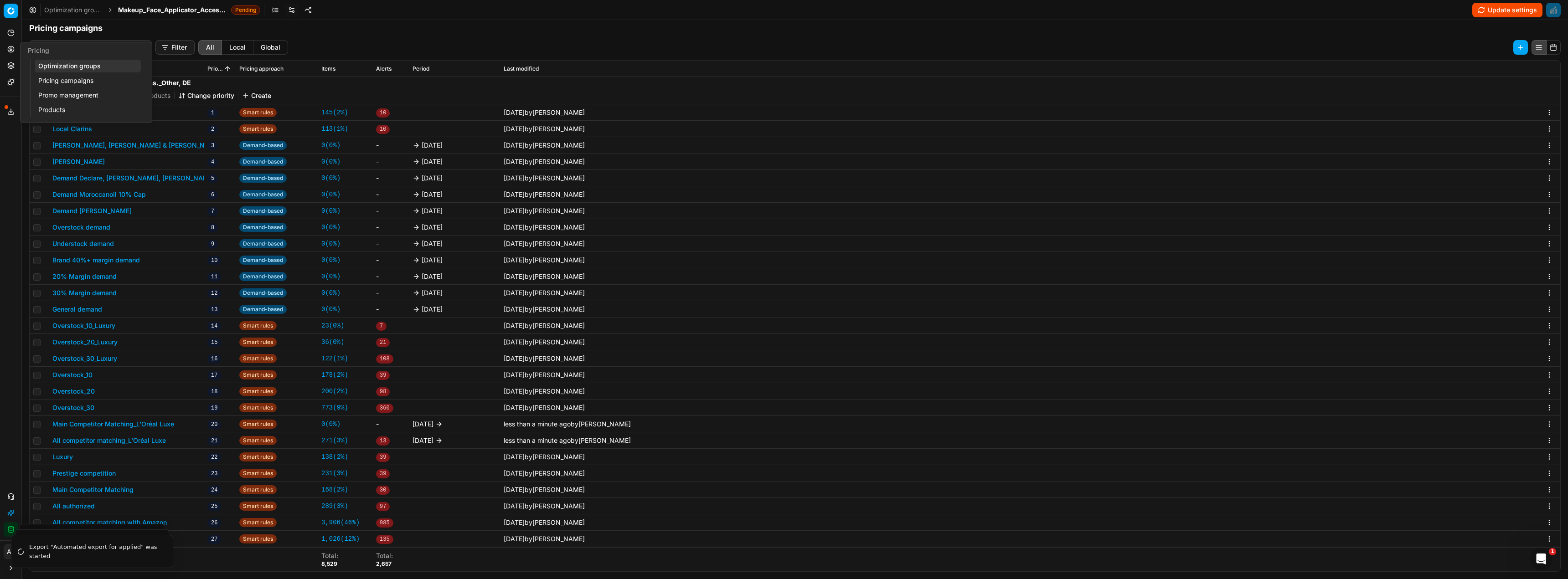
click at [51, 60] on link "Optimization groups" at bounding box center [88, 66] width 106 height 13
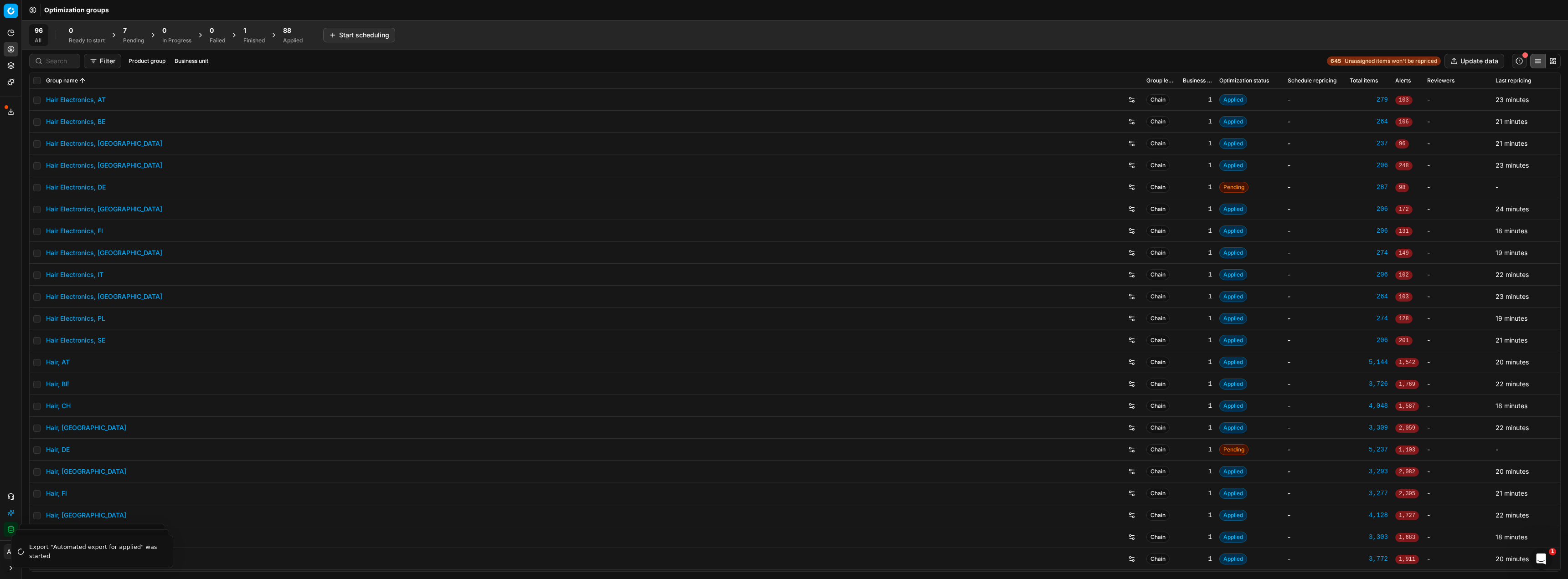
click at [128, 33] on div "7" at bounding box center [133, 30] width 21 height 9
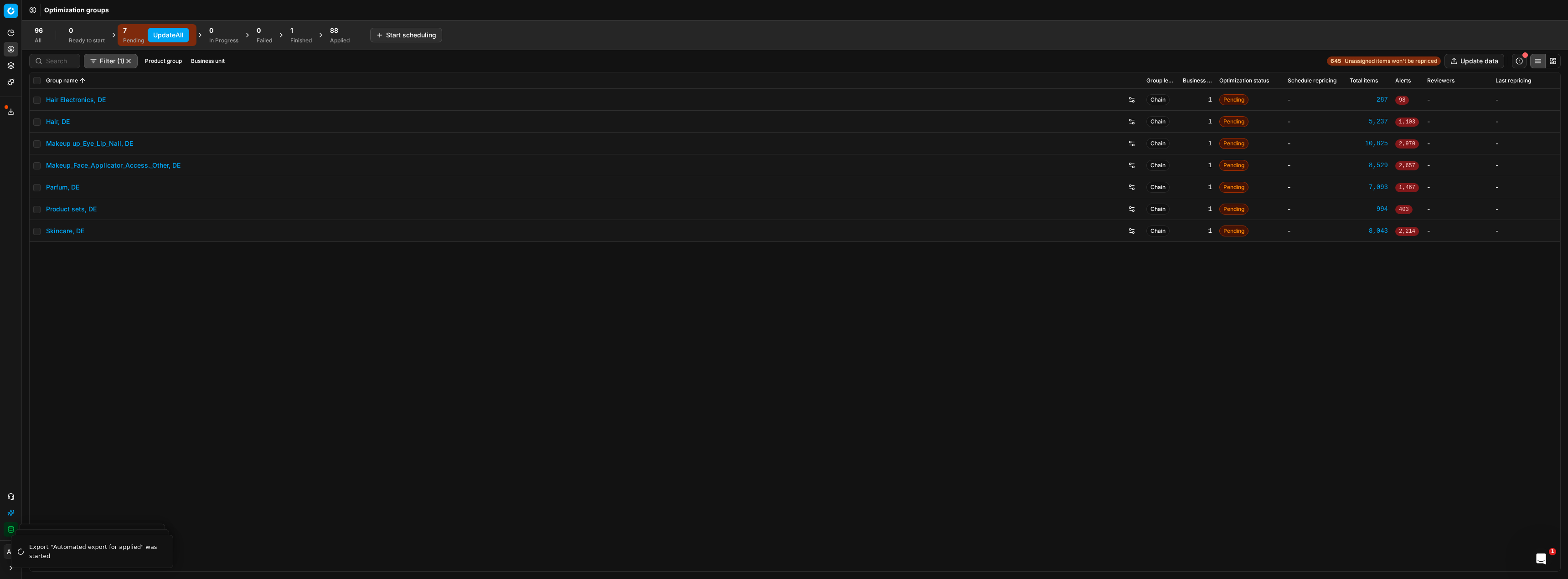
click at [177, 32] on button "Update All" at bounding box center [169, 35] width 41 height 15
